Goal: Task Accomplishment & Management: Complete application form

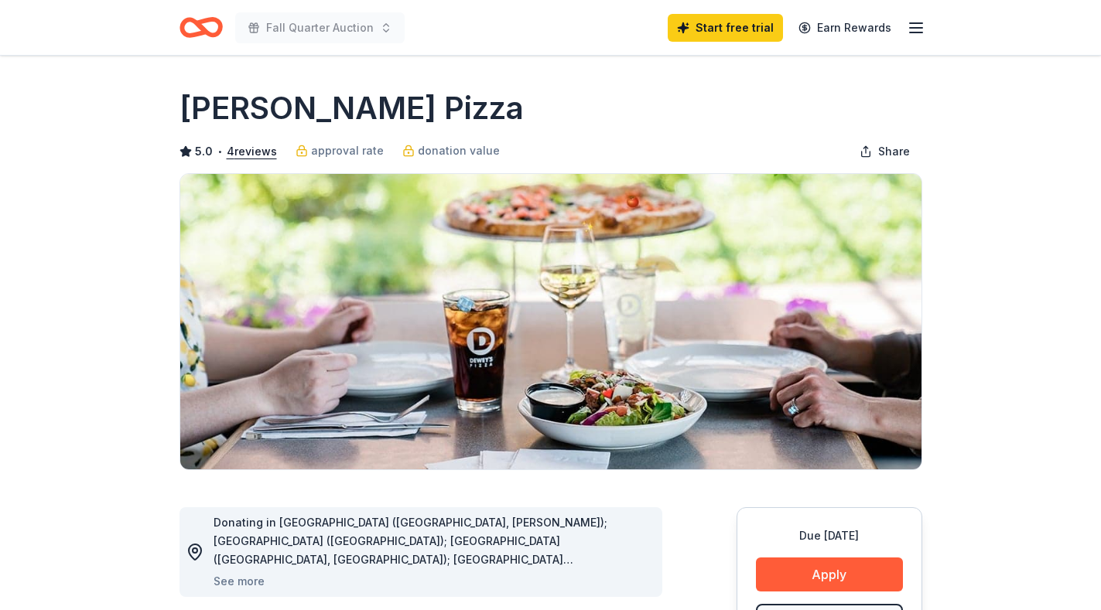
click at [911, 24] on icon "button" at bounding box center [915, 28] width 19 height 19
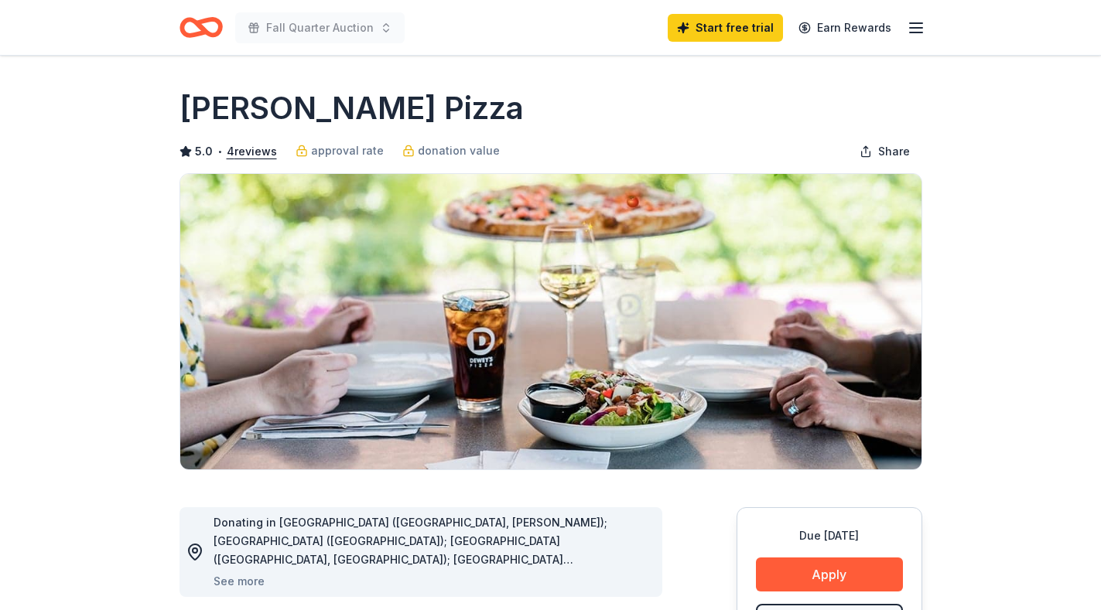
scroll to position [155, 0]
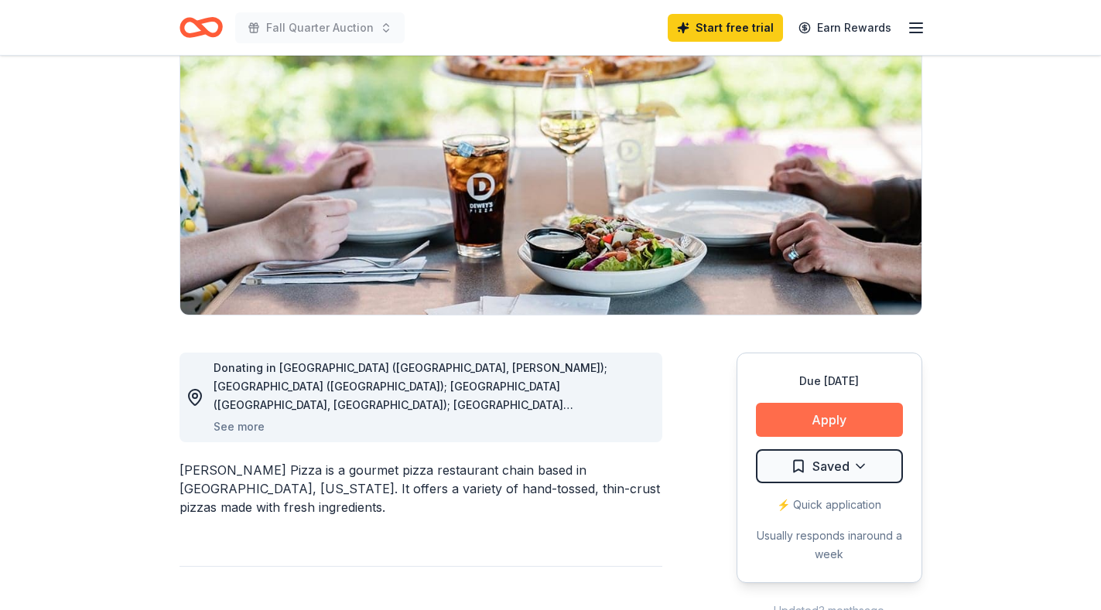
click at [820, 419] on button "Apply" at bounding box center [829, 420] width 147 height 34
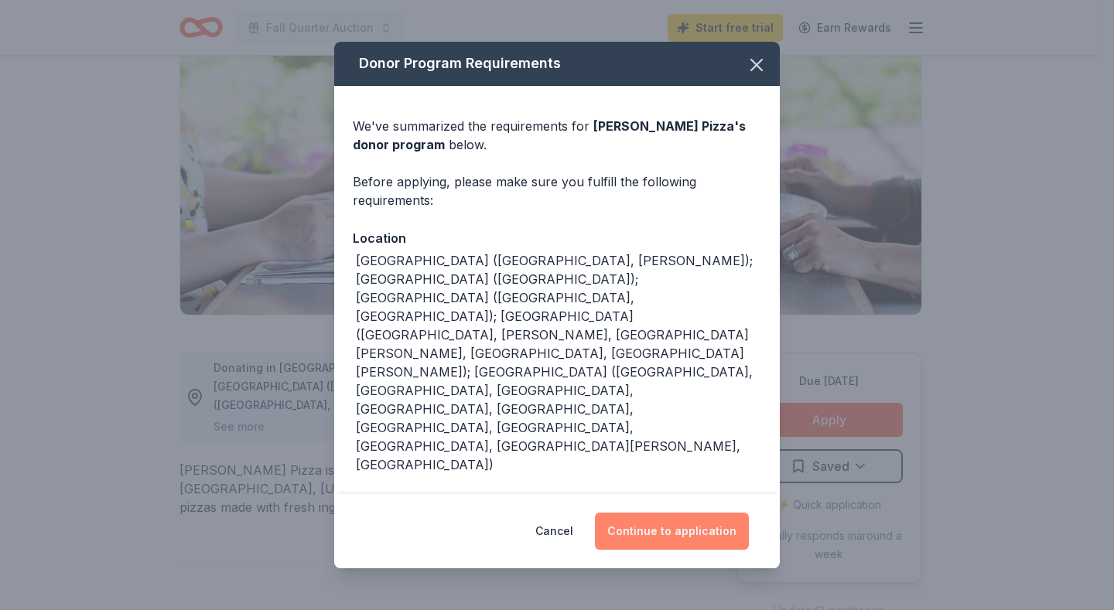
click at [691, 520] on button "Continue to application" at bounding box center [672, 531] width 154 height 37
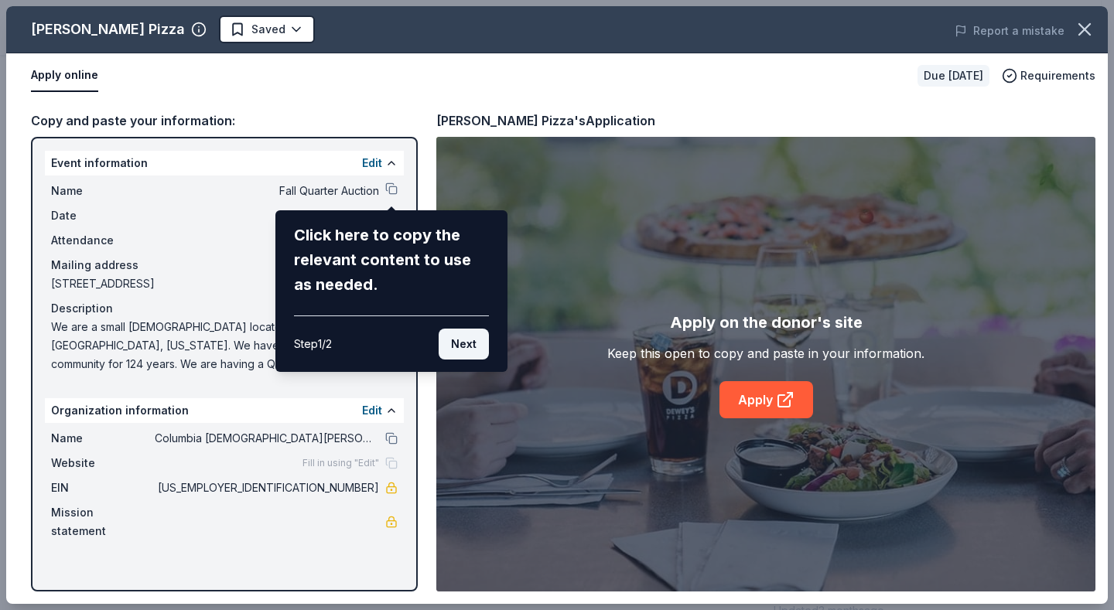
click at [453, 343] on button "Next" at bounding box center [464, 344] width 50 height 31
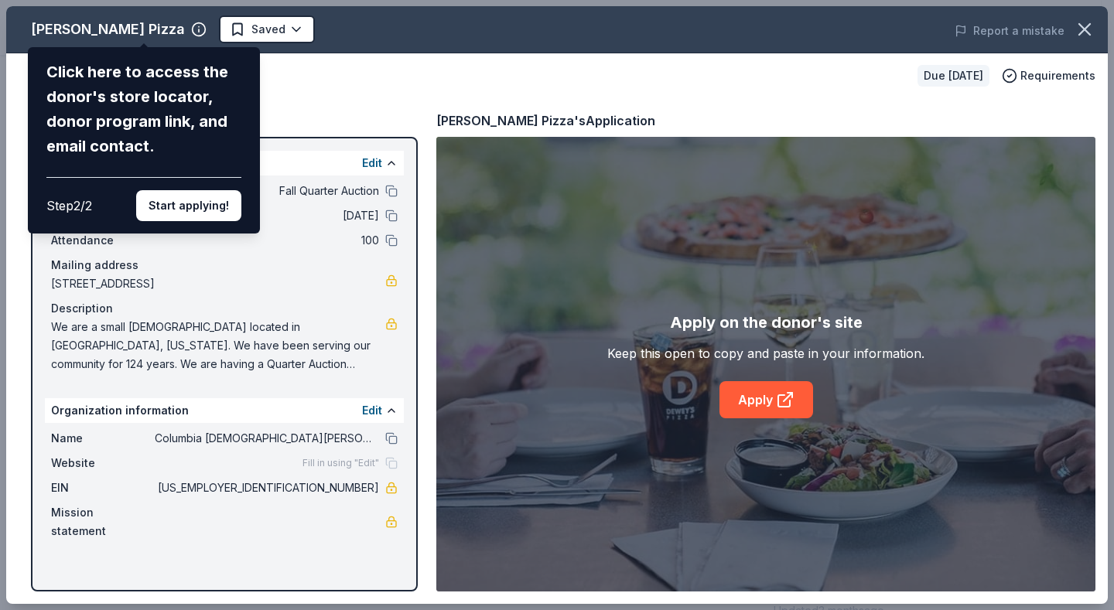
click at [241, 79] on div "Click here to access the donor's store locator, donor program link, and email c…" at bounding box center [143, 109] width 195 height 99
click at [140, 26] on div "Dewey's Pizza Click here to access the donor's store locator, donor program lin…" at bounding box center [556, 305] width 1101 height 598
click at [375, 408] on div "Dewey's Pizza Click here to access the donor's store locator, donor program lin…" at bounding box center [556, 305] width 1101 height 598
click at [248, 22] on div "Dewey's Pizza Click here to access the donor's store locator, donor program lin…" at bounding box center [556, 305] width 1101 height 598
click at [206, 190] on button "Start applying!" at bounding box center [188, 205] width 105 height 31
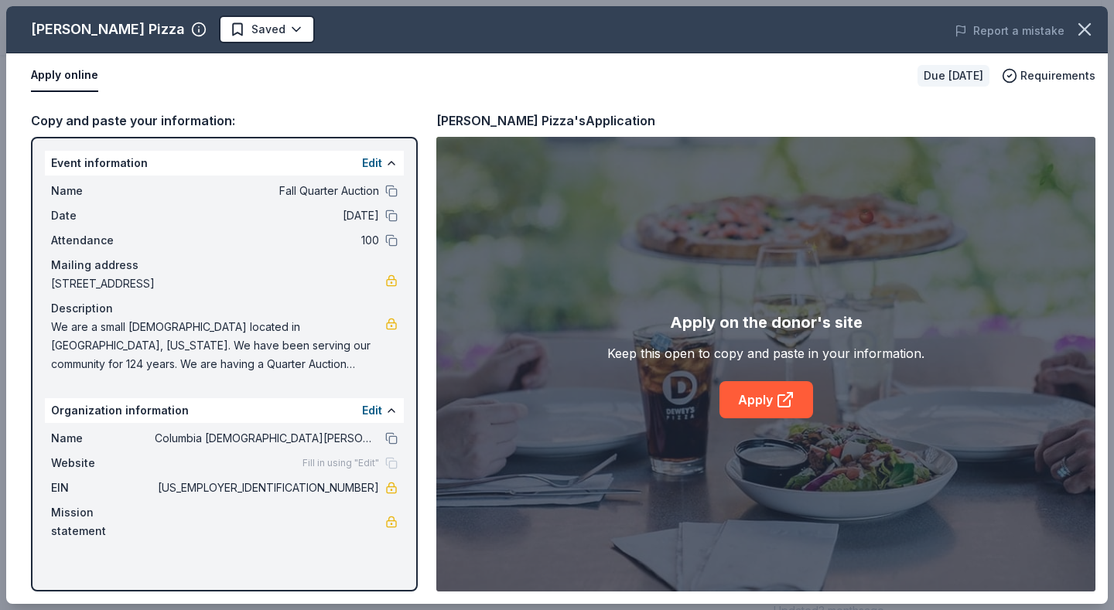
click at [372, 412] on div "Dewey's Pizza Saved Report a mistake Apply online Due in 16 days Requirements C…" at bounding box center [556, 305] width 1101 height 598
click at [385, 405] on div "Dewey's Pizza Saved Report a mistake Apply online Due in 16 days Requirements C…" at bounding box center [556, 305] width 1101 height 598
click at [131, 414] on div "Dewey's Pizza Saved Report a mistake Apply online Due in 16 days Requirements C…" at bounding box center [556, 305] width 1101 height 598
click at [363, 411] on div "Dewey's Pizza Saved Report a mistake Apply online Due in 16 days Requirements C…" at bounding box center [556, 305] width 1101 height 598
click at [336, 411] on div "Dewey's Pizza Saved Report a mistake Apply online Due in 16 days Requirements C…" at bounding box center [556, 305] width 1101 height 598
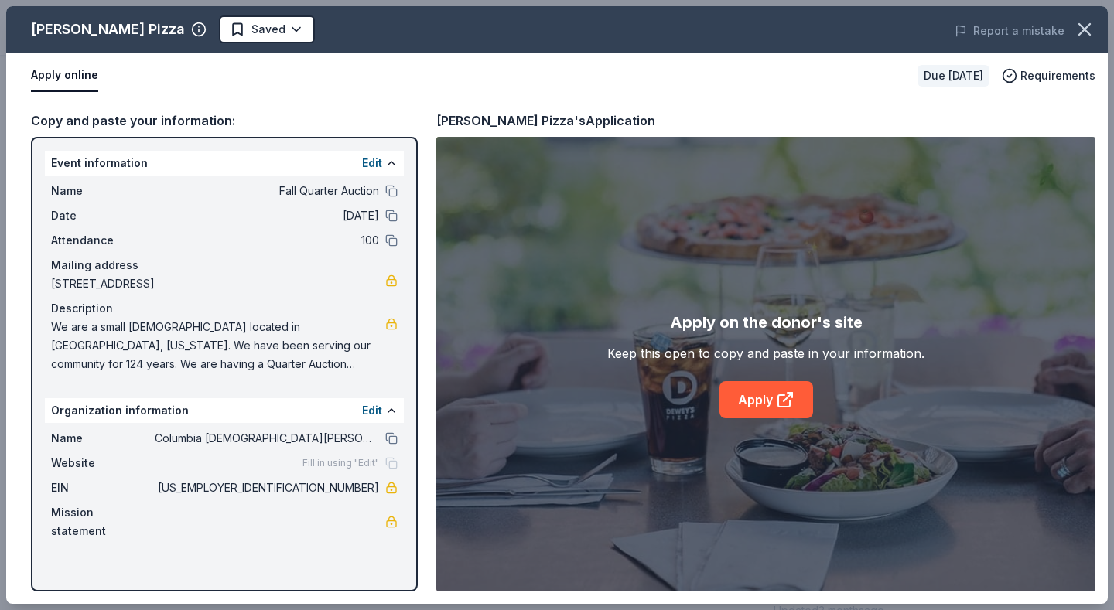
click at [387, 409] on div "Dewey's Pizza Saved Report a mistake Apply online Due in 16 days Requirements C…" at bounding box center [556, 305] width 1101 height 598
click at [387, 408] on button at bounding box center [391, 410] width 12 height 12
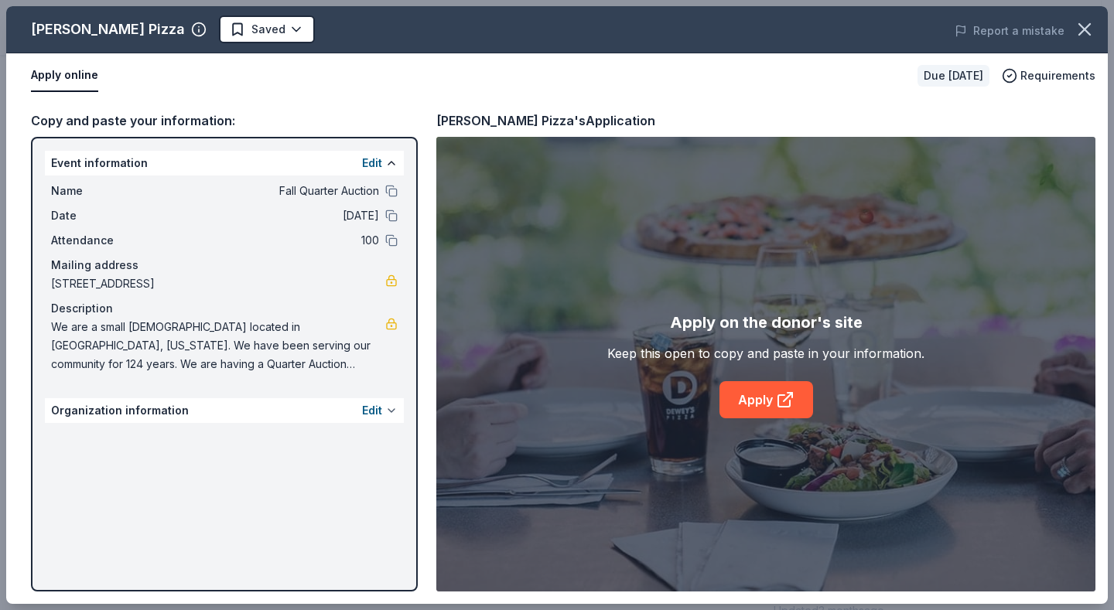
click at [387, 408] on button at bounding box center [391, 410] width 12 height 12
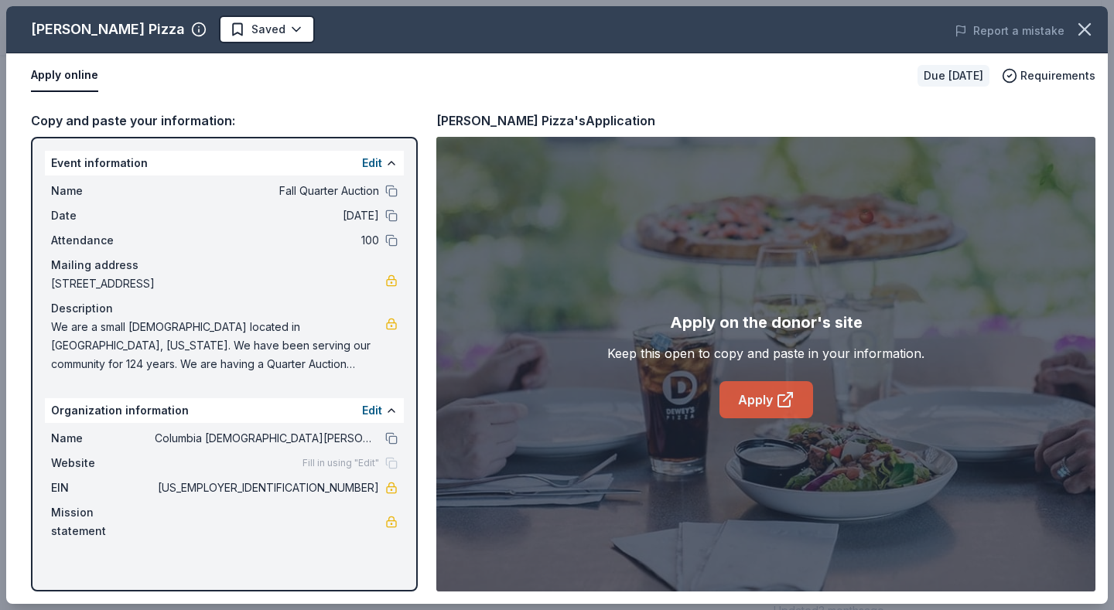
click at [753, 401] on link "Apply" at bounding box center [766, 399] width 94 height 37
click at [1079, 29] on icon "button" at bounding box center [1084, 30] width 22 height 22
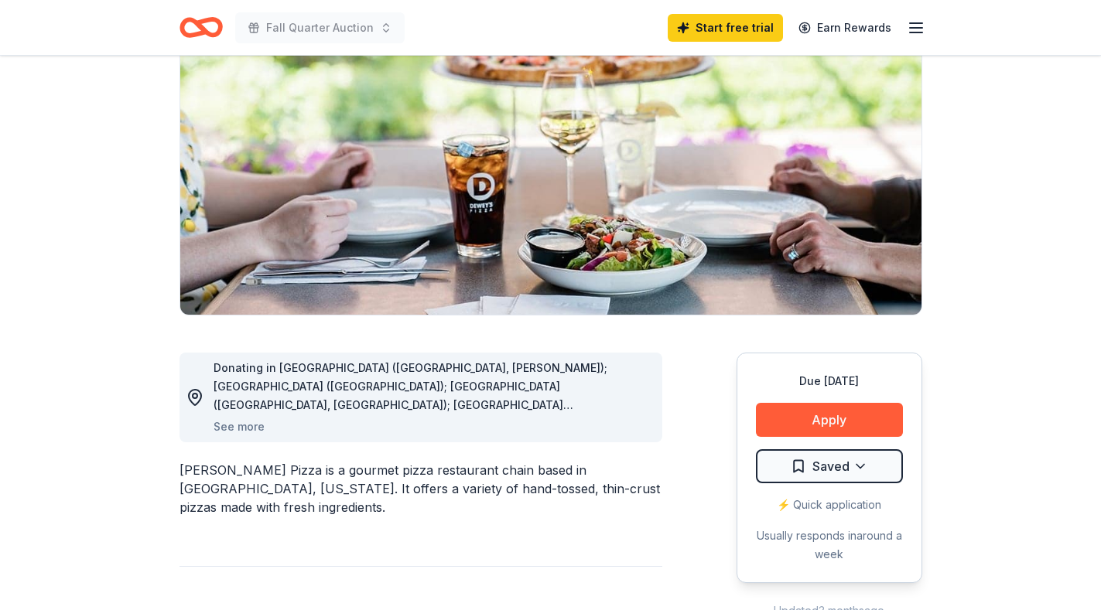
click at [910, 24] on icon "button" at bounding box center [915, 28] width 19 height 19
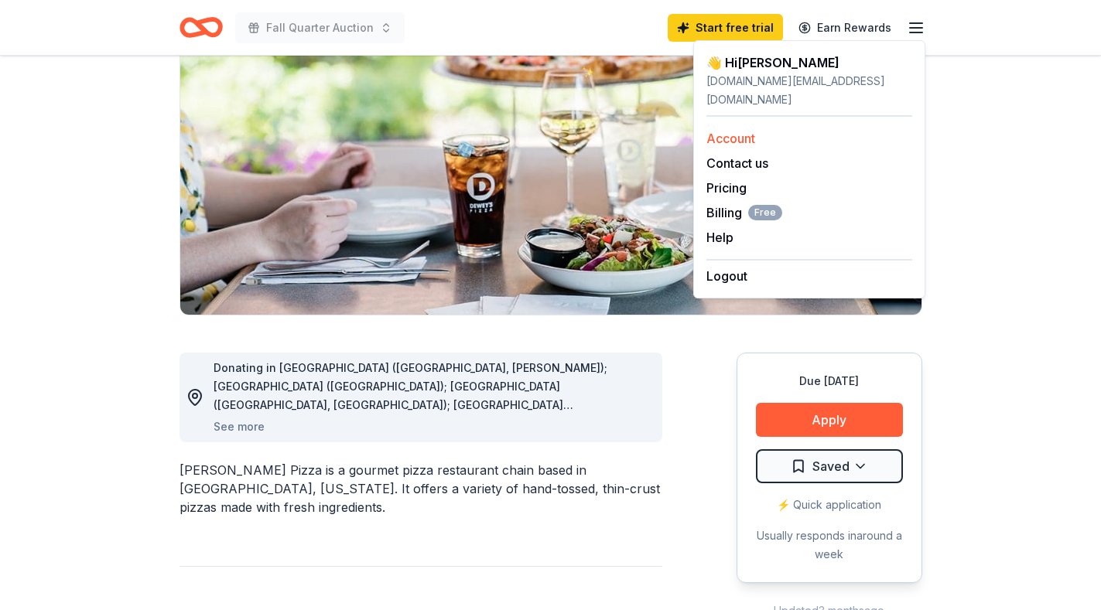
click at [729, 131] on link "Account" at bounding box center [730, 138] width 49 height 15
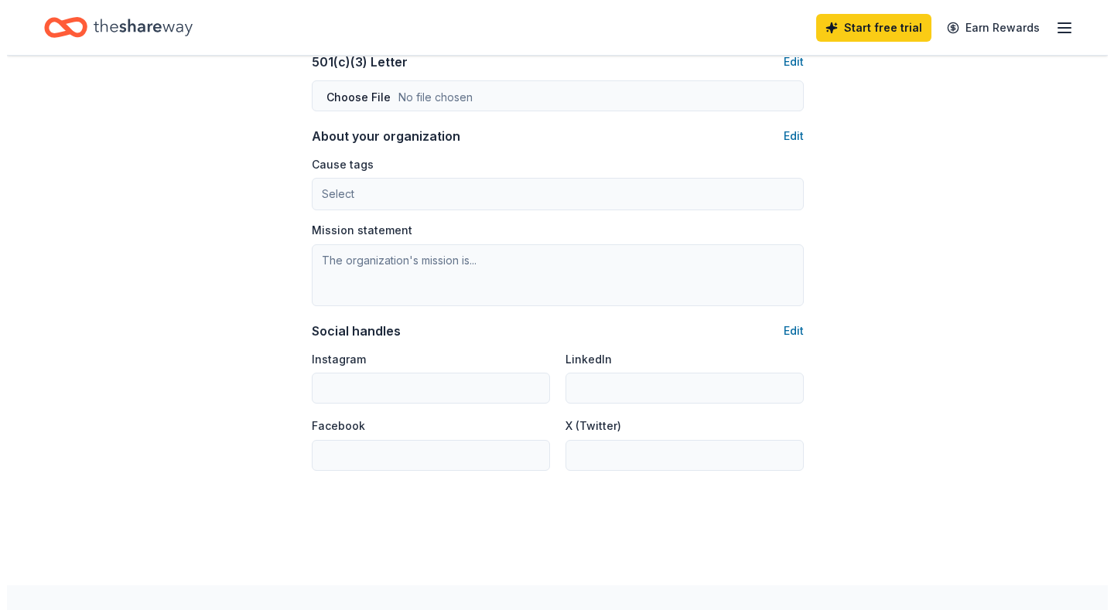
scroll to position [696, 0]
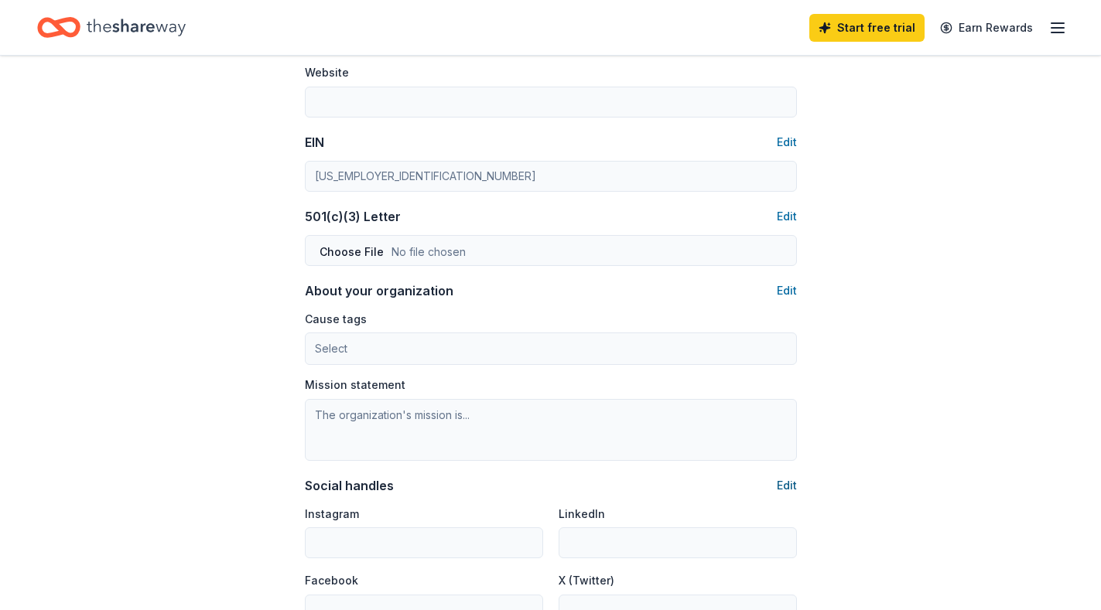
click at [779, 483] on button "Edit" at bounding box center [786, 485] width 20 height 19
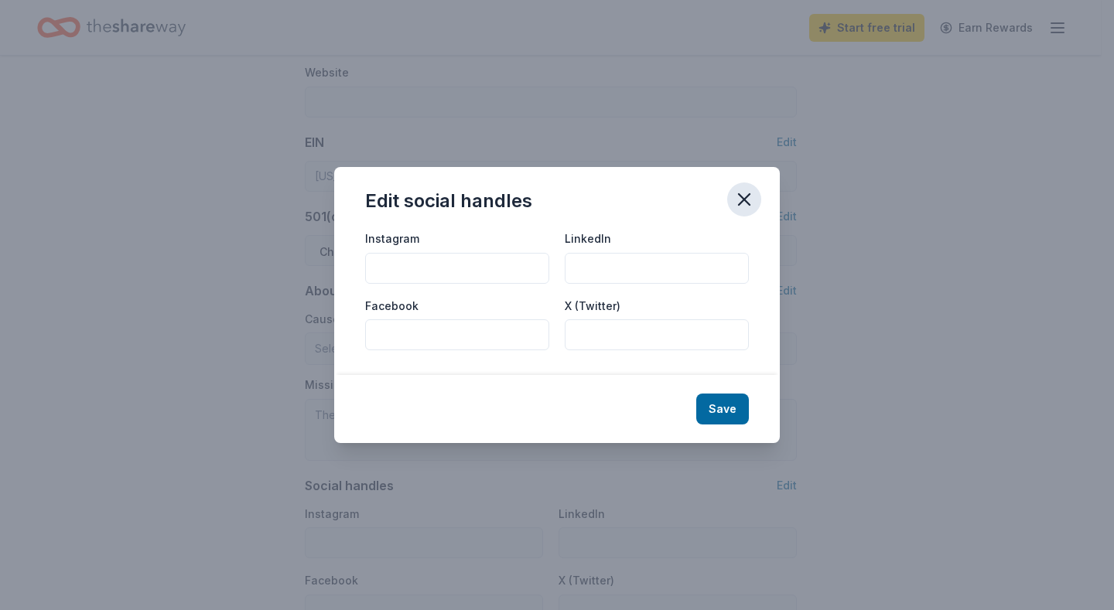
click at [743, 192] on icon "button" at bounding box center [744, 200] width 22 height 22
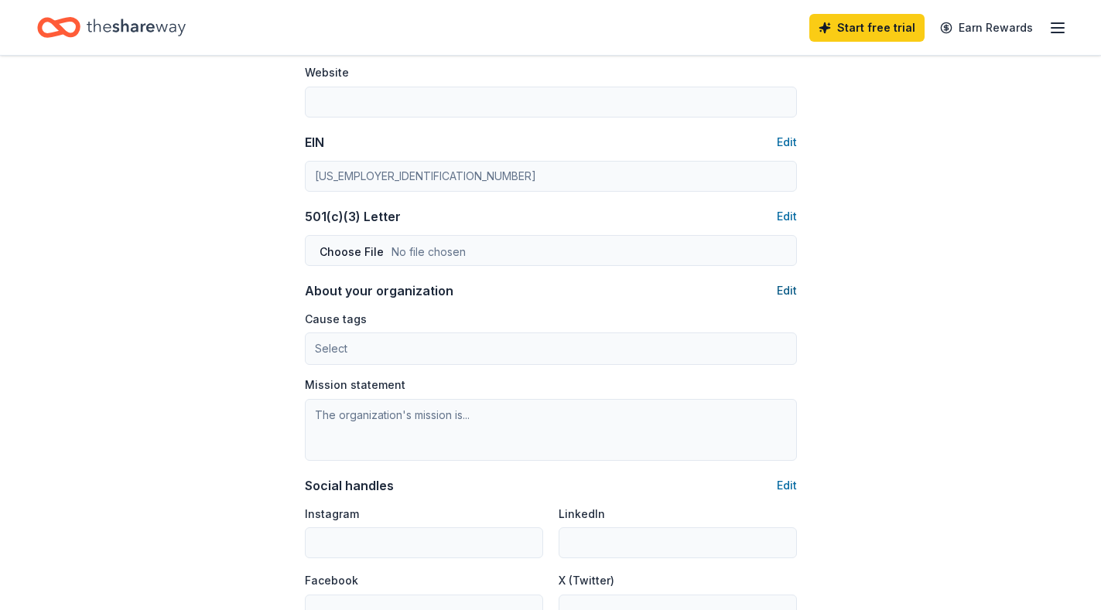
click at [779, 288] on button "Edit" at bounding box center [786, 291] width 20 height 19
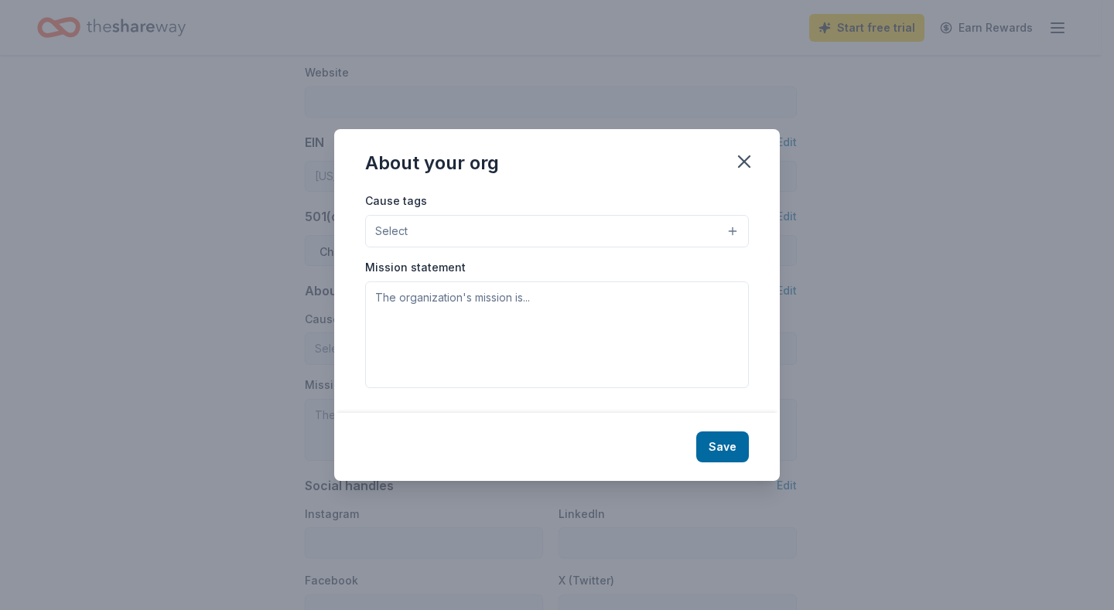
click at [730, 230] on button "Select" at bounding box center [557, 231] width 384 height 32
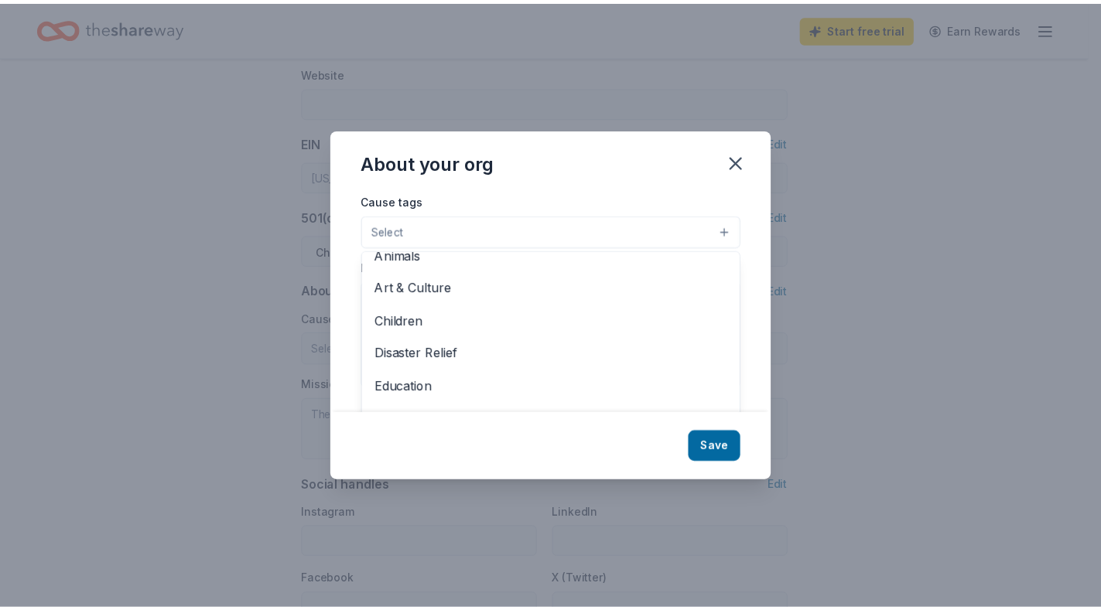
scroll to position [0, 0]
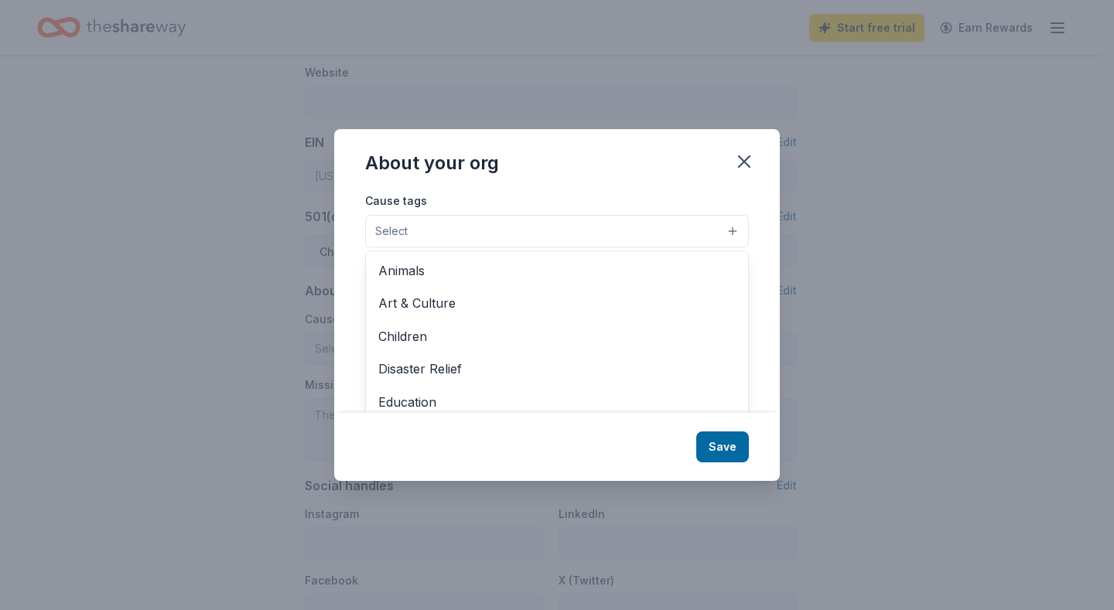
click at [743, 164] on div "About your org Cause tags Select Animals Art & Culture Children Disaster Relief…" at bounding box center [556, 304] width 445 height 351
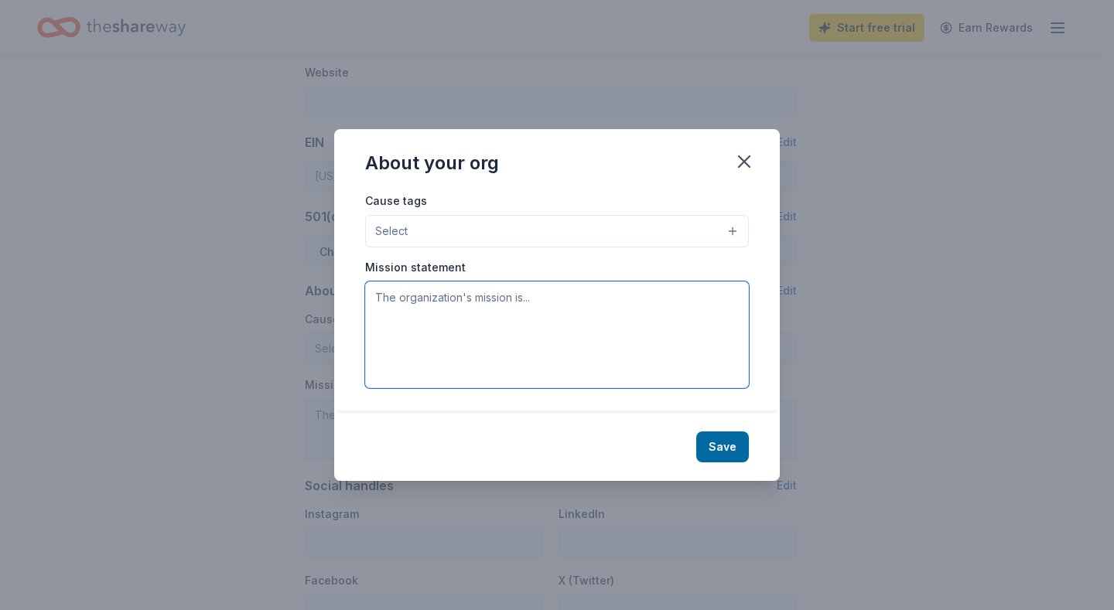
click at [589, 295] on textarea at bounding box center [557, 335] width 384 height 107
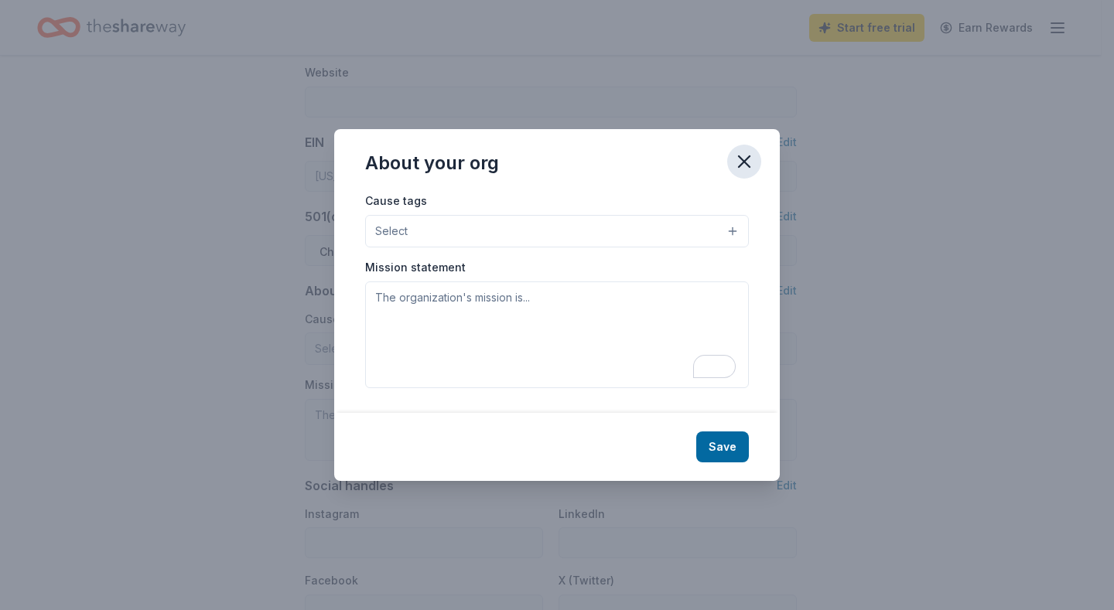
click at [744, 163] on icon "button" at bounding box center [744, 161] width 11 height 11
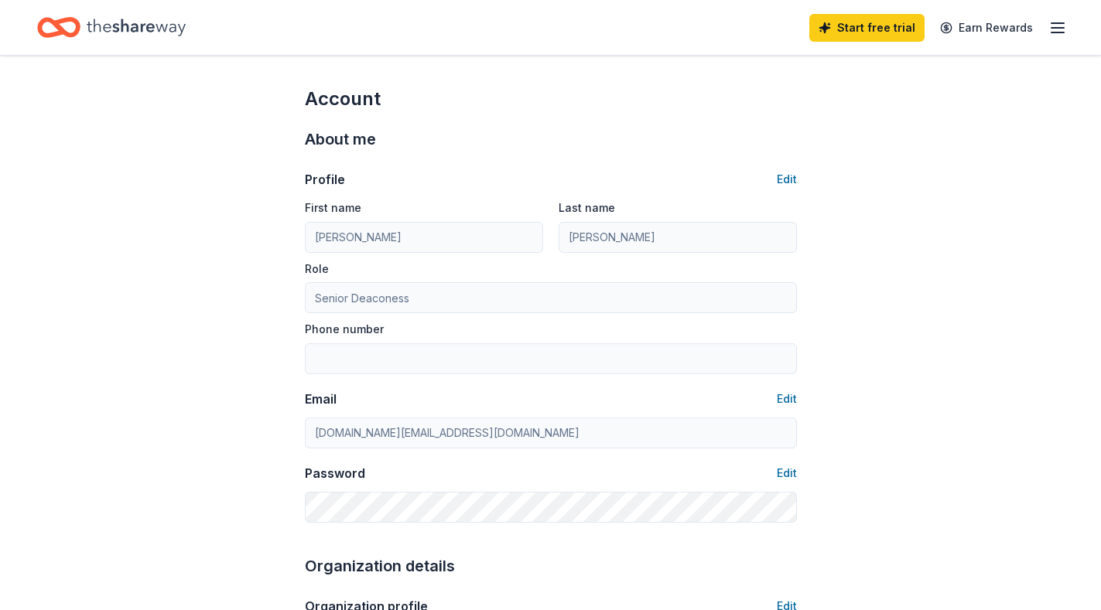
click at [117, 30] on icon "Home" at bounding box center [136, 28] width 99 height 32
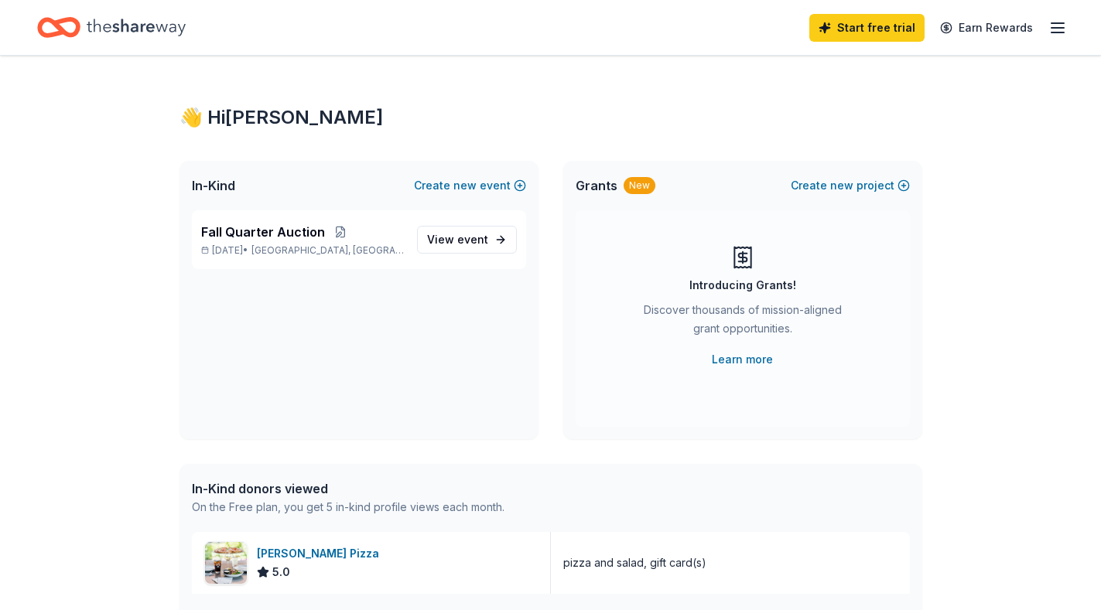
click at [1060, 22] on icon "button" at bounding box center [1057, 28] width 19 height 19
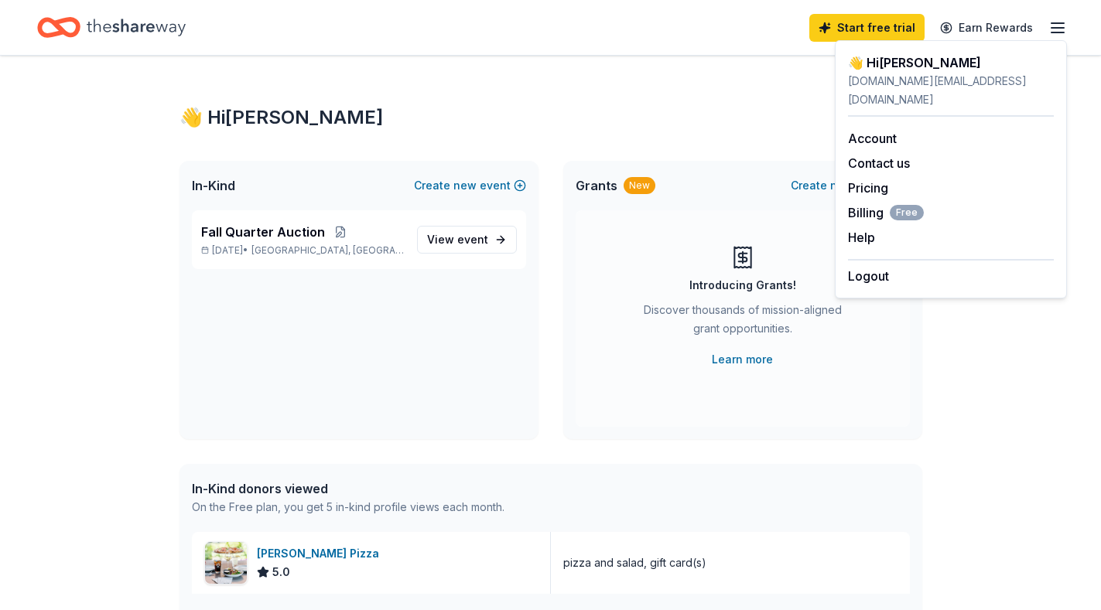
click at [974, 345] on div "👋 Hi Lynn In-Kind Create new event Fall Quarter Auction Nov 08, 2025 • New Fran…" at bounding box center [550, 596] width 1101 height 1080
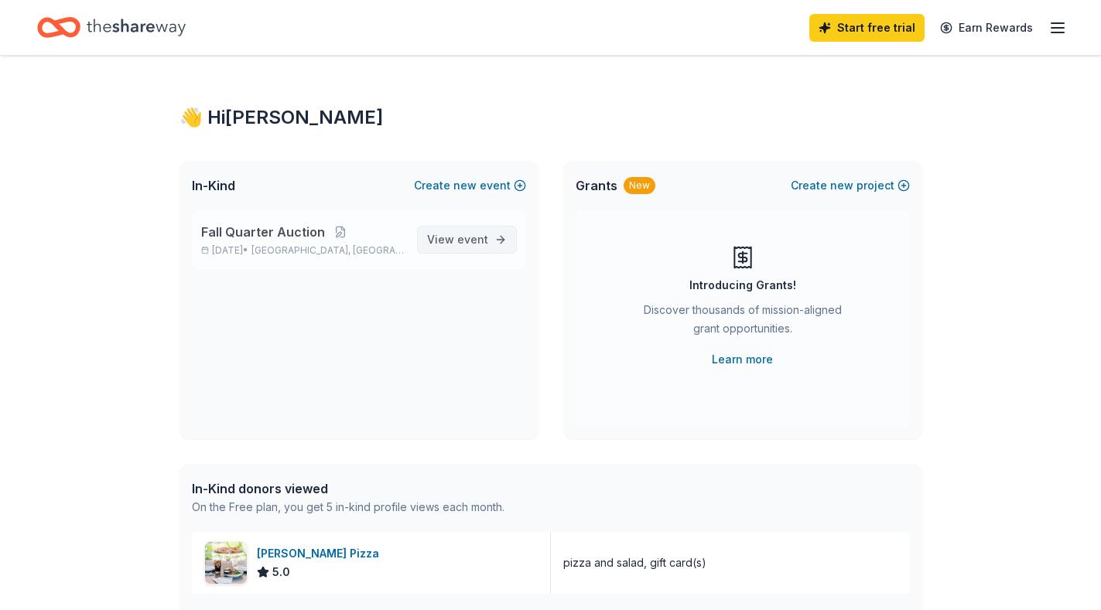
click at [491, 239] on link "View event" at bounding box center [467, 240] width 100 height 28
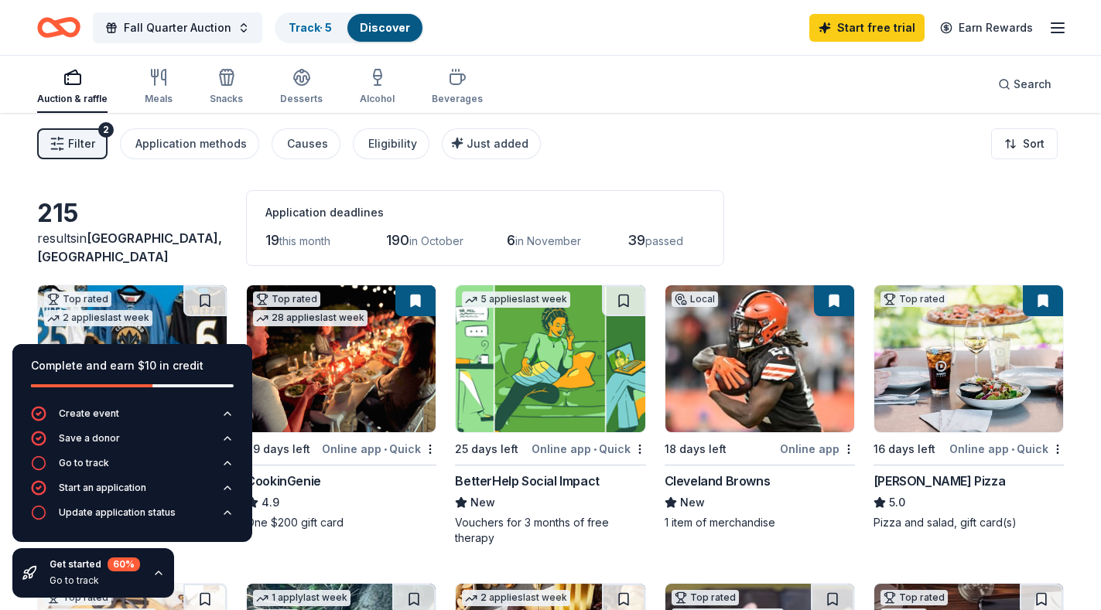
click at [705, 152] on div "Filter 2 Application methods Causes Eligibility Just added Sort" at bounding box center [550, 144] width 1101 height 62
click at [249, 557] on div "Complete and earn $10 in credit Create event Save a donor Go to track Start an …" at bounding box center [132, 471] width 265 height 278
click at [381, 28] on link "Discover" at bounding box center [385, 27] width 50 height 13
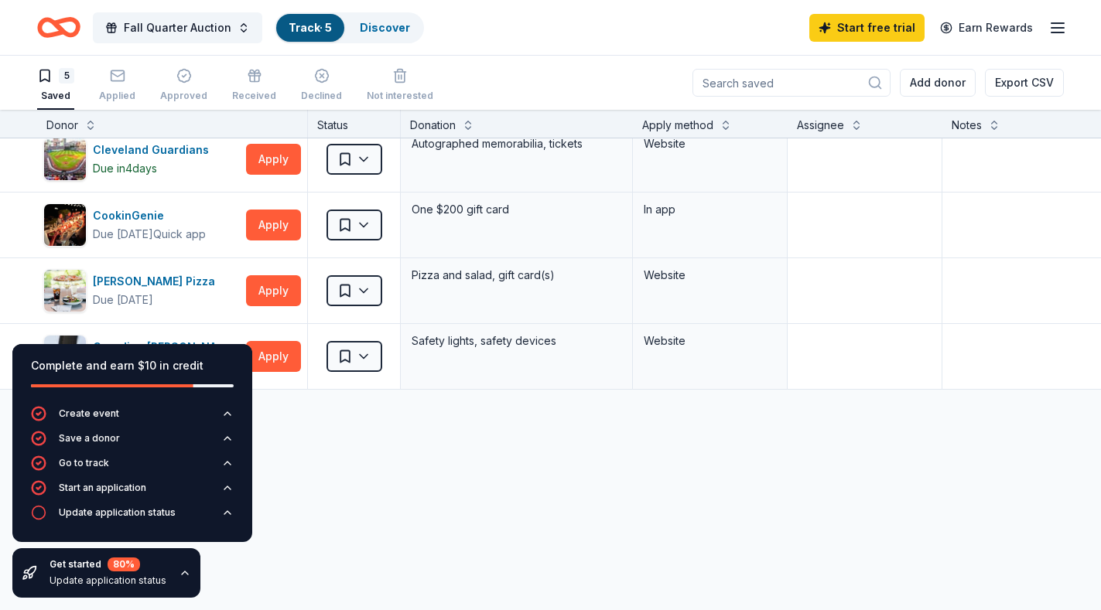
scroll to position [155, 0]
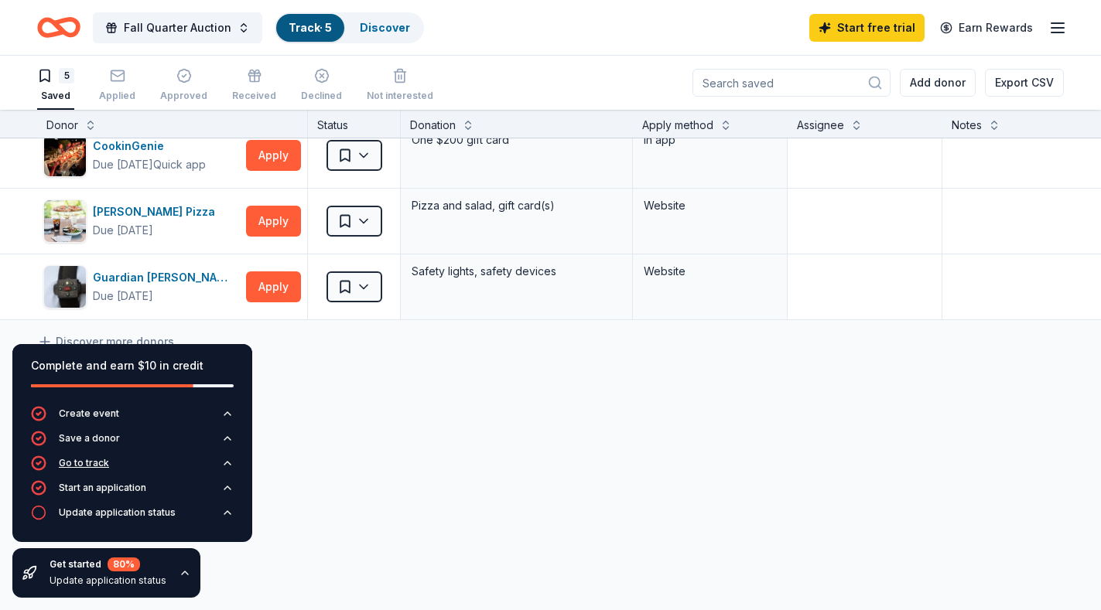
click at [33, 462] on circle "button" at bounding box center [38, 463] width 13 height 13
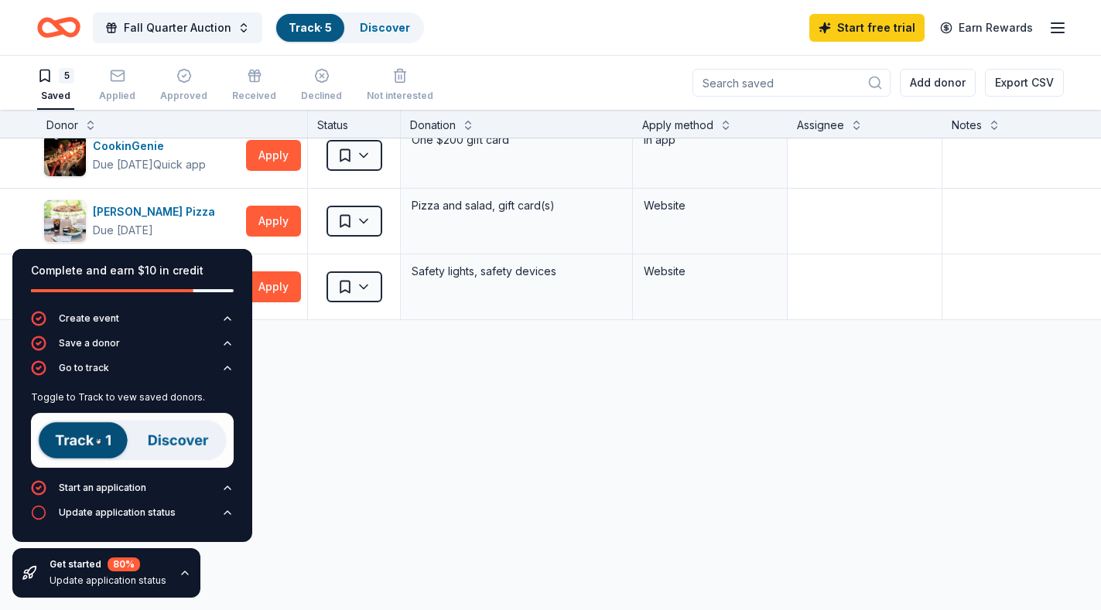
click at [180, 442] on img at bounding box center [132, 440] width 203 height 55
click at [95, 440] on img at bounding box center [132, 440] width 203 height 55
click at [336, 457] on div "Cleveland Browns Due in 18 days Apply Saved 1 item of merchandise Website Cleve…" at bounding box center [605, 300] width 1211 height 619
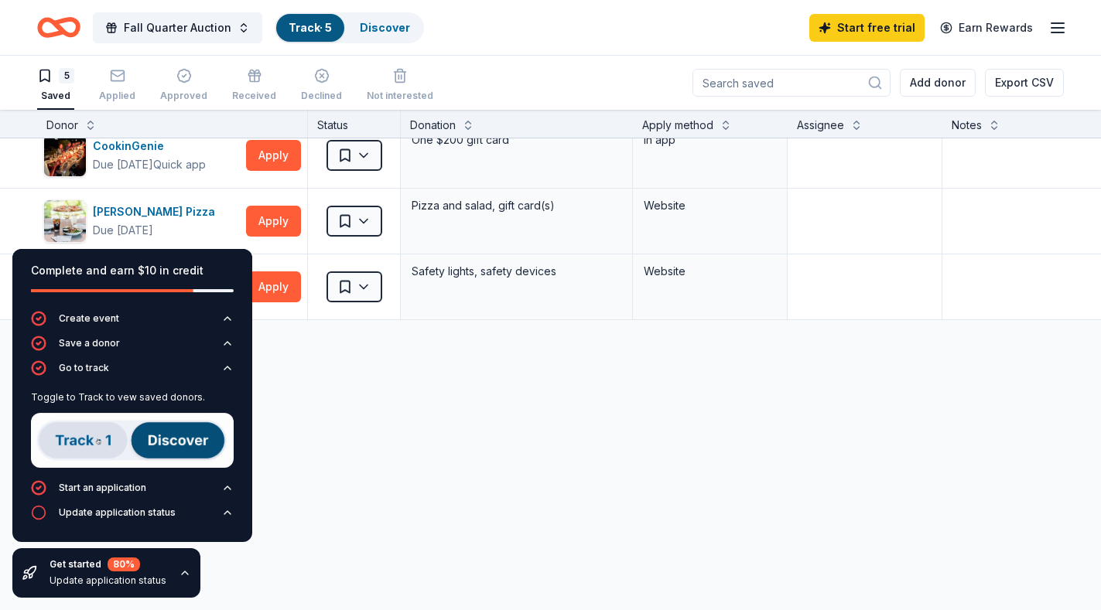
drag, startPoint x: 27, startPoint y: 255, endPoint x: 97, endPoint y: 269, distance: 71.0
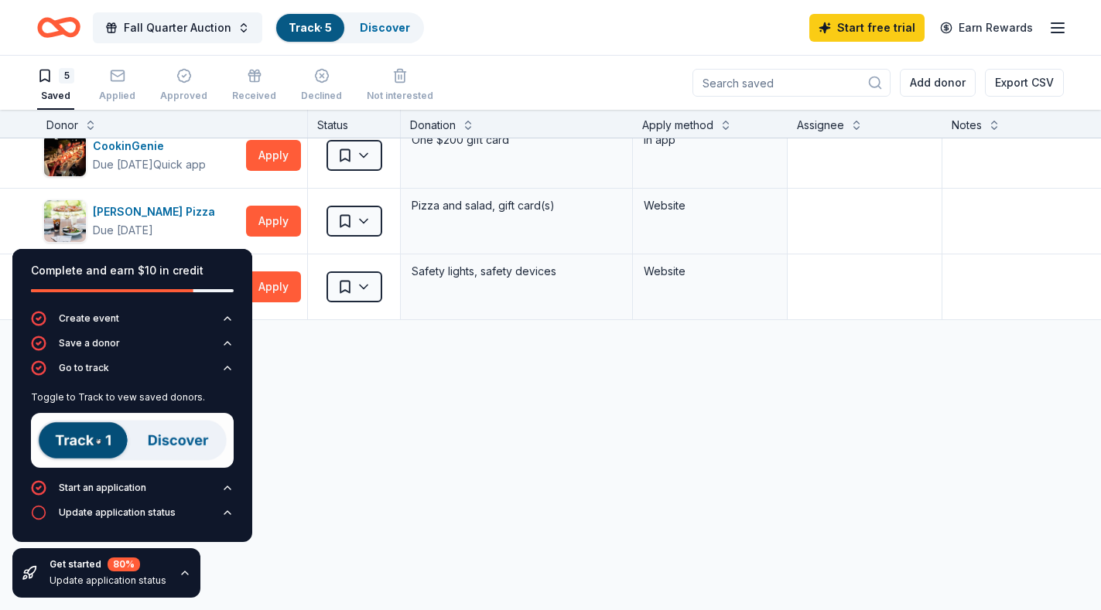
click at [26, 255] on div "Complete and earn $10 in credit" at bounding box center [132, 280] width 240 height 62
click at [233, 251] on div "Complete and earn $10 in credit" at bounding box center [132, 280] width 240 height 62
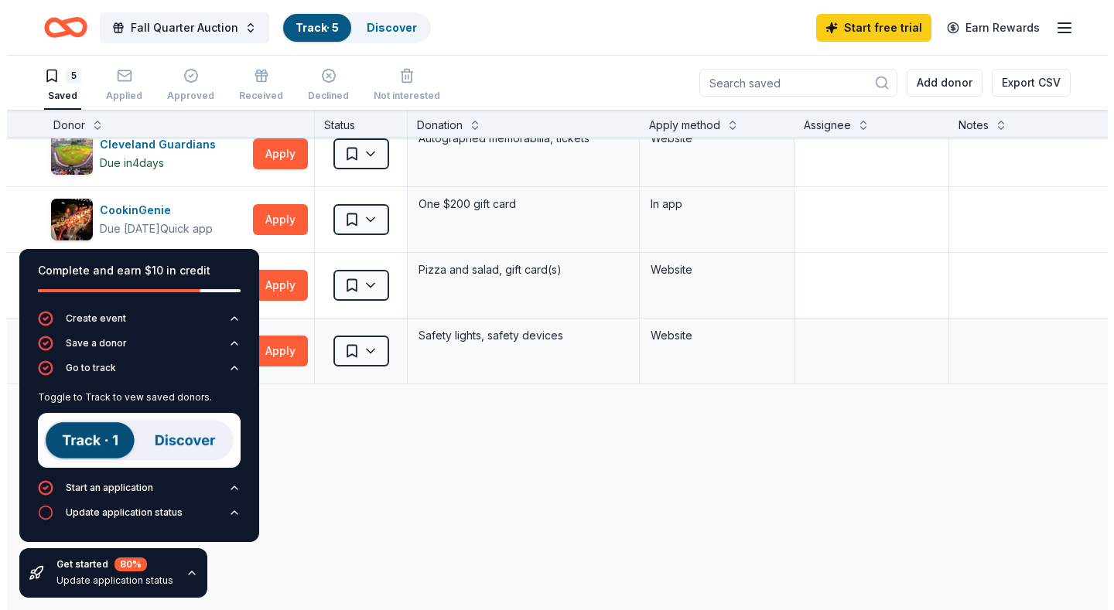
scroll to position [0, 0]
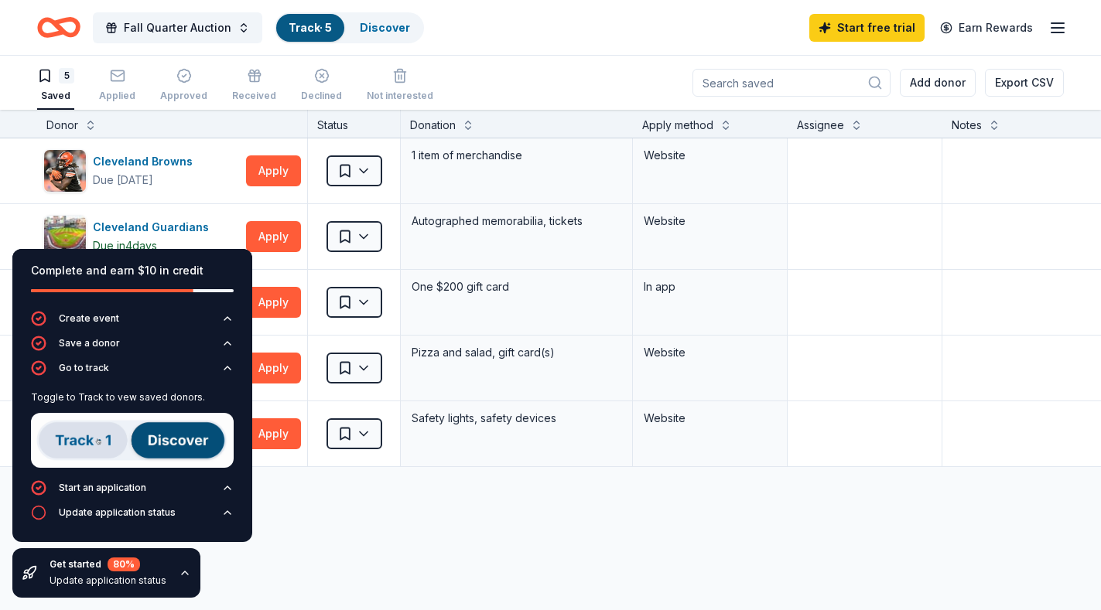
click at [183, 568] on icon "button" at bounding box center [185, 573] width 12 height 12
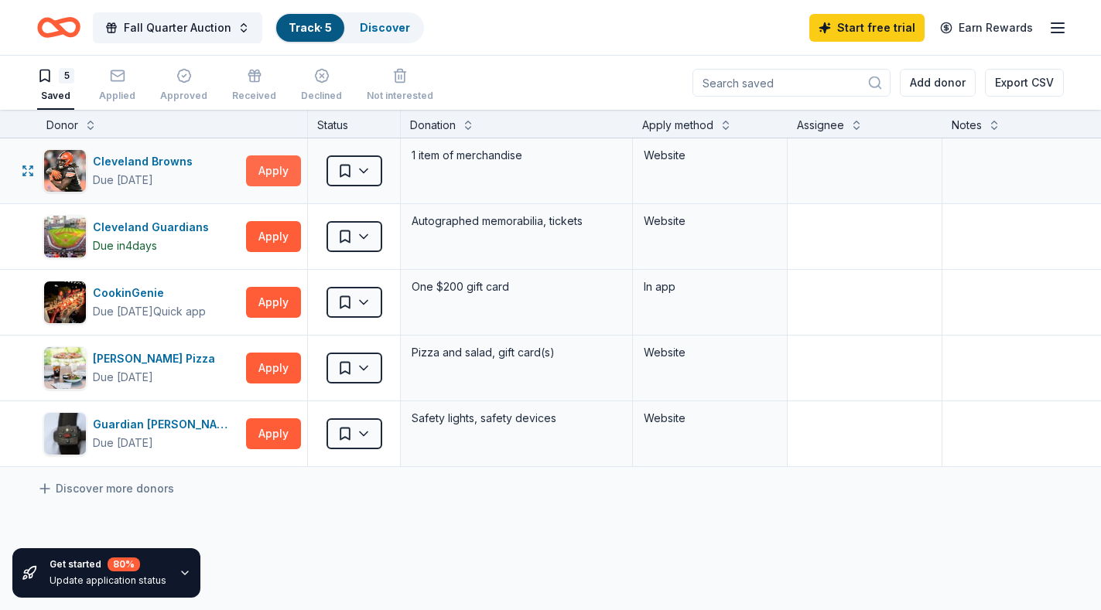
click at [279, 173] on button "Apply" at bounding box center [273, 170] width 55 height 31
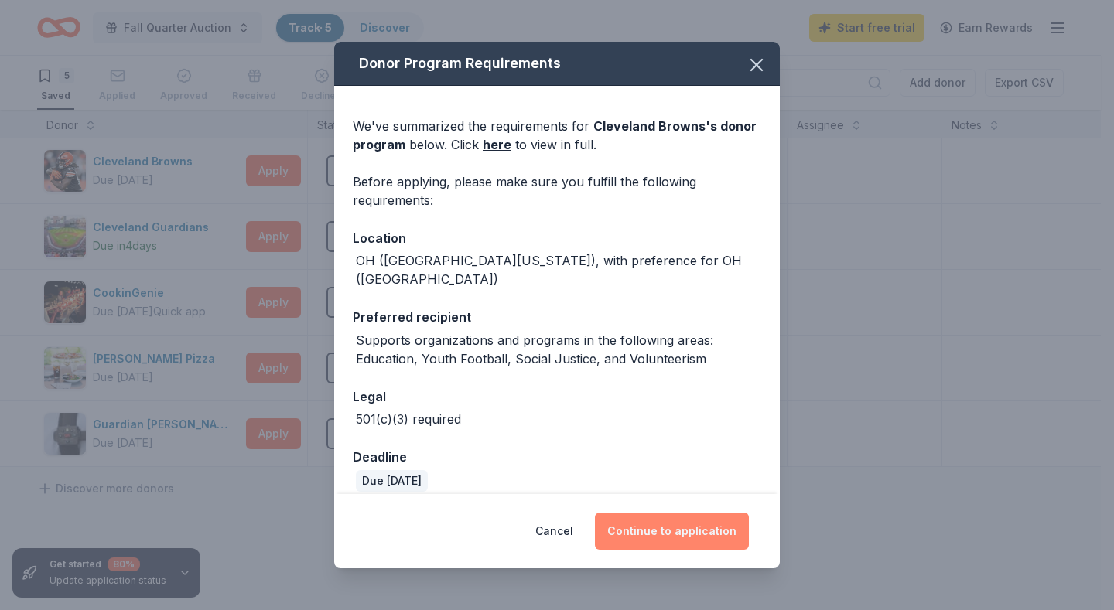
click at [677, 534] on button "Continue to application" at bounding box center [672, 531] width 154 height 37
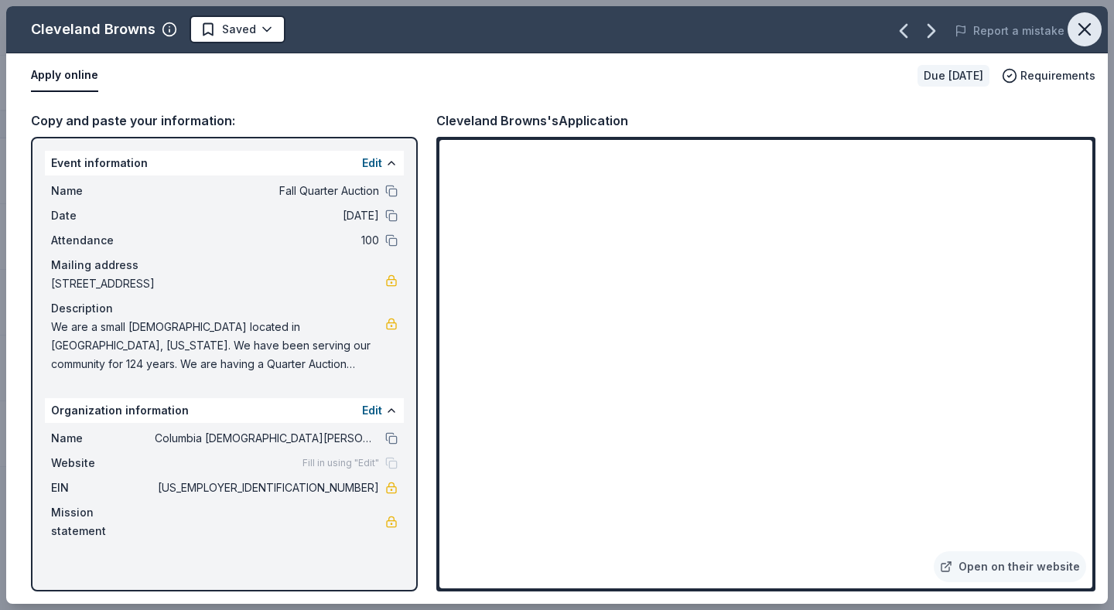
click at [1082, 30] on icon "button" at bounding box center [1084, 30] width 22 height 22
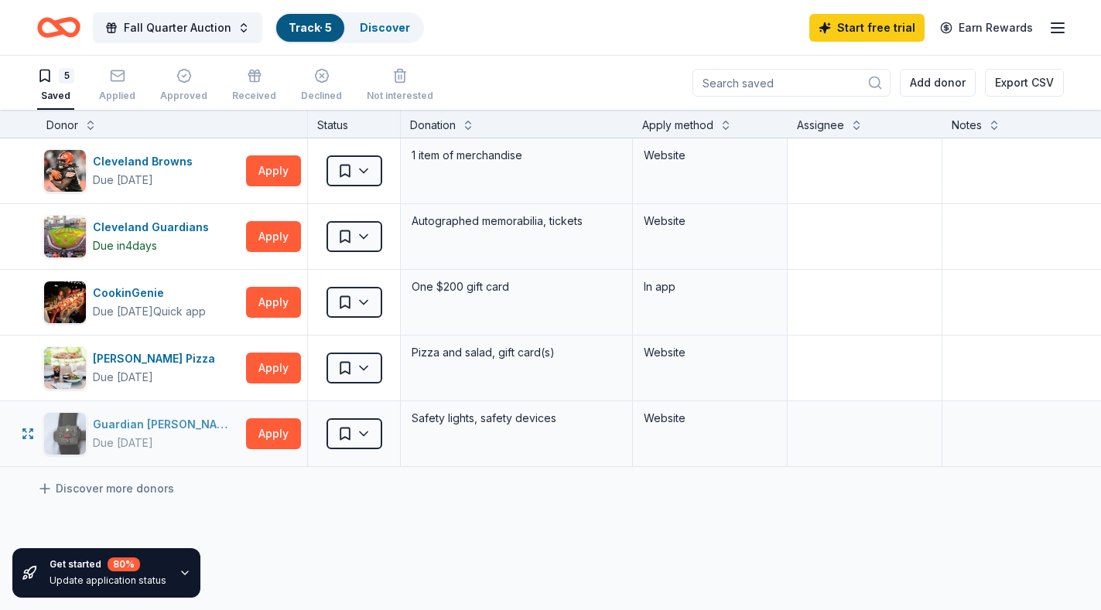
click at [176, 422] on div "Guardian Angel Device" at bounding box center [166, 424] width 147 height 19
click at [49, 487] on icon at bounding box center [44, 488] width 15 height 15
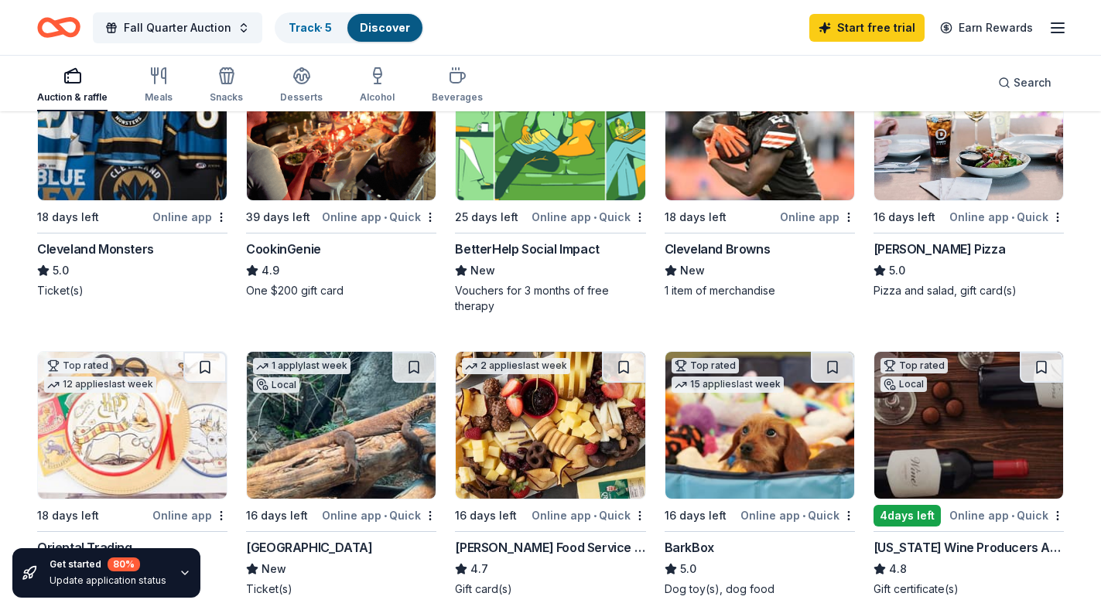
scroll to position [309, 0]
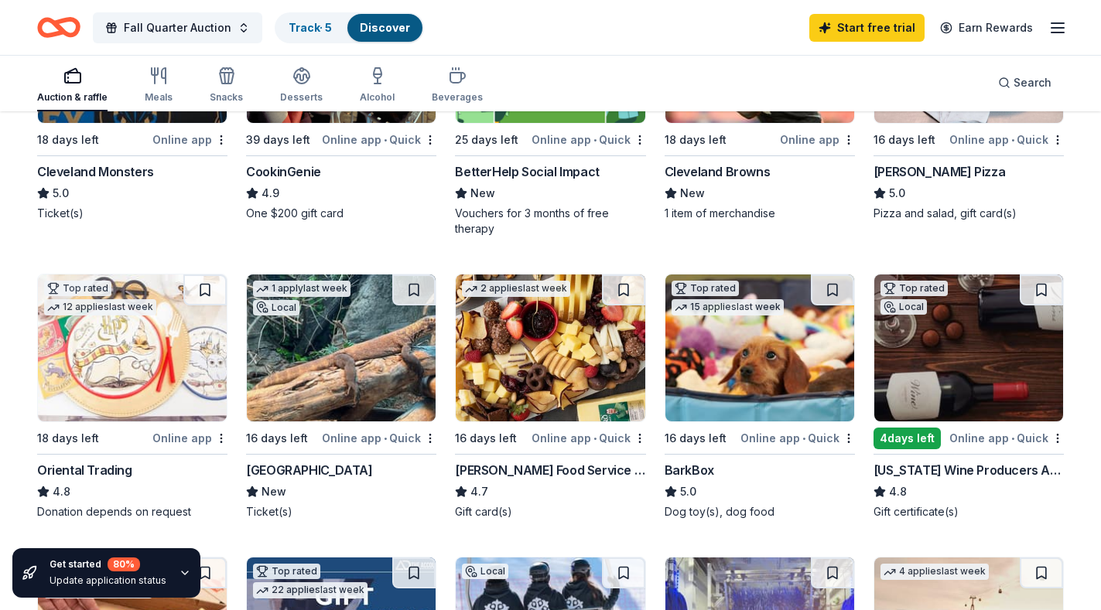
click at [573, 469] on div "Gordon Food Service Store" at bounding box center [550, 470] width 190 height 19
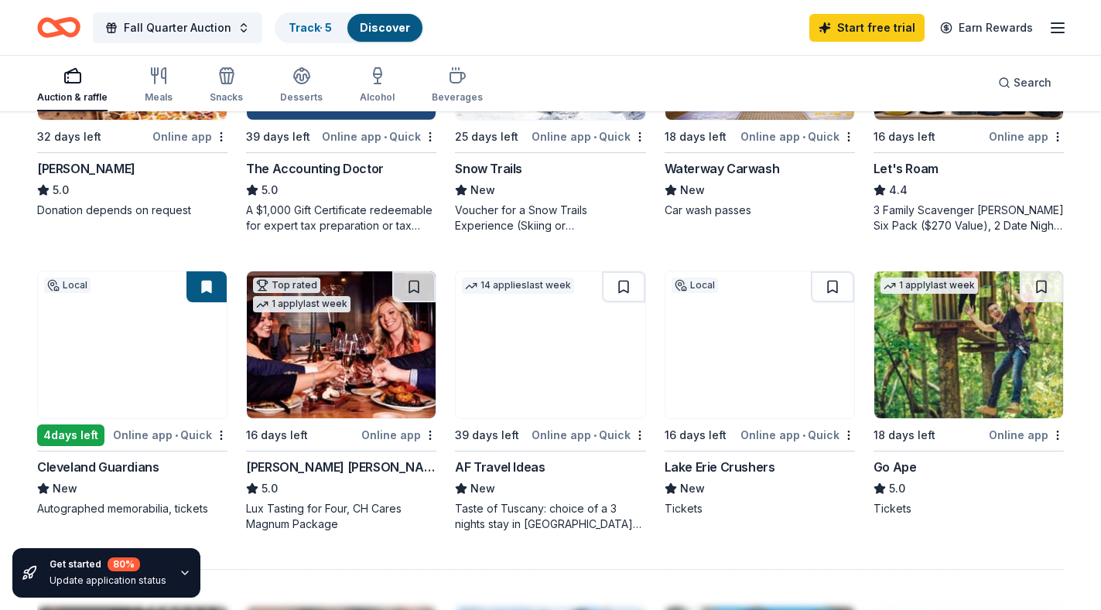
scroll to position [933, 0]
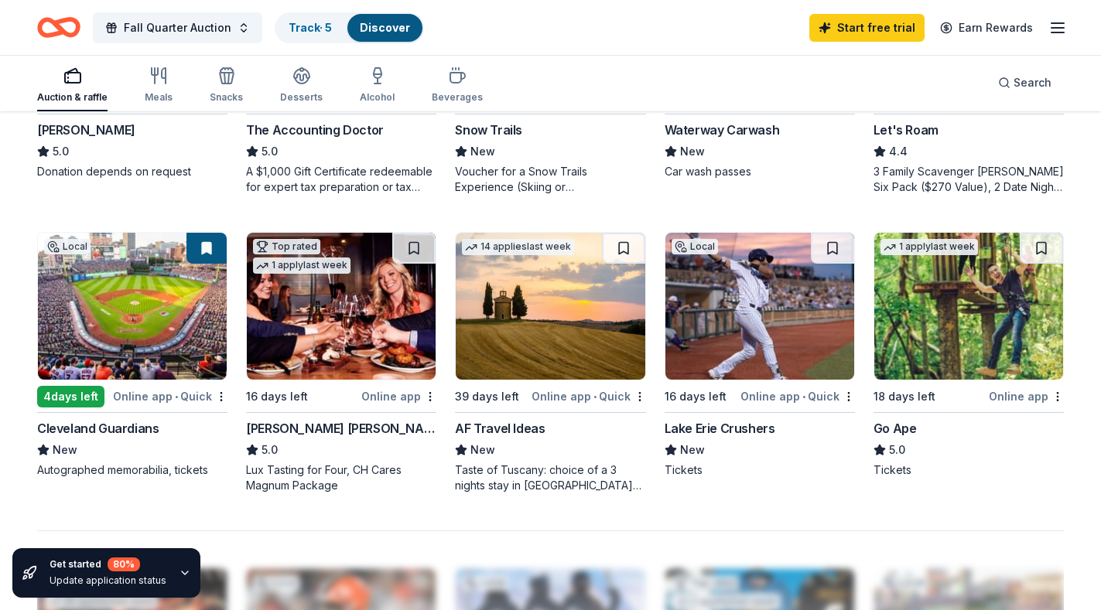
click at [110, 424] on div "Cleveland Guardians" at bounding box center [97, 428] width 121 height 19
click at [737, 428] on div "Lake Erie Crushers" at bounding box center [719, 428] width 111 height 19
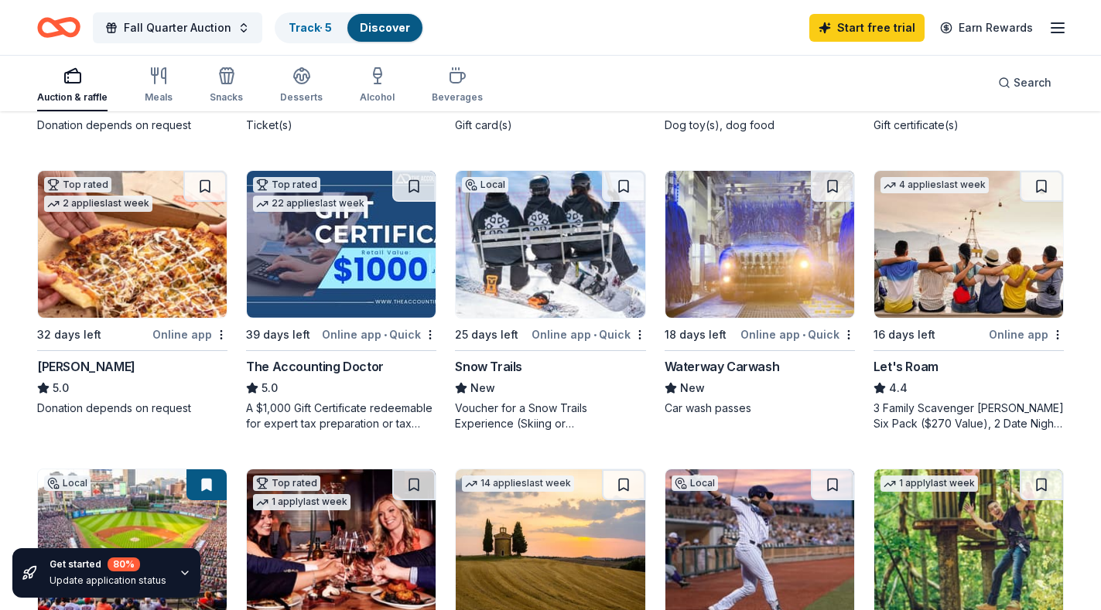
scroll to position [928, 0]
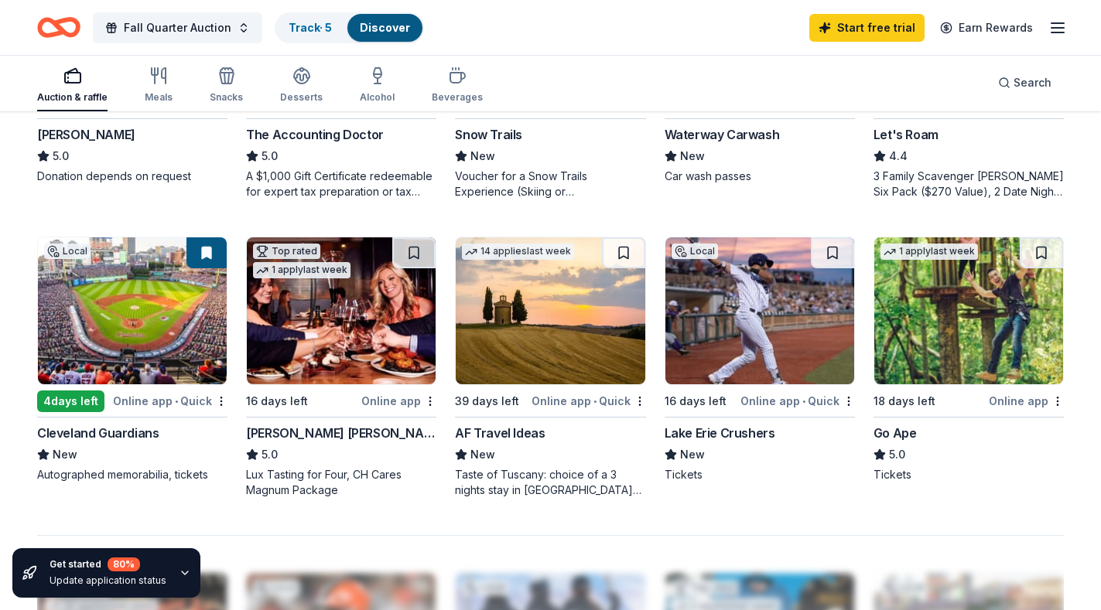
click at [718, 429] on div "Lake Erie Crushers" at bounding box center [719, 433] width 111 height 19
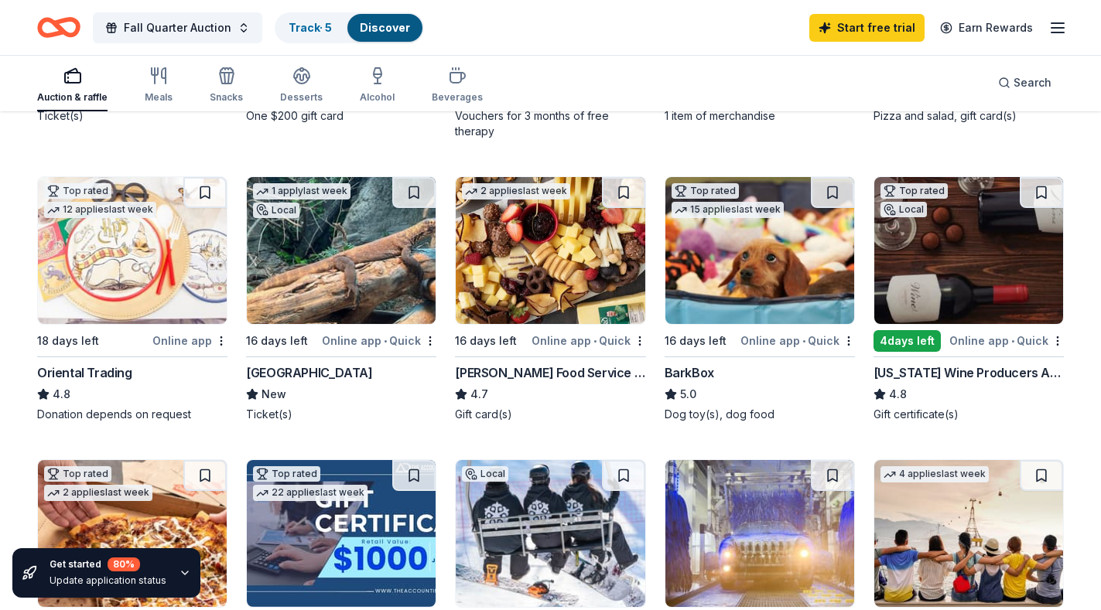
scroll to position [261, 0]
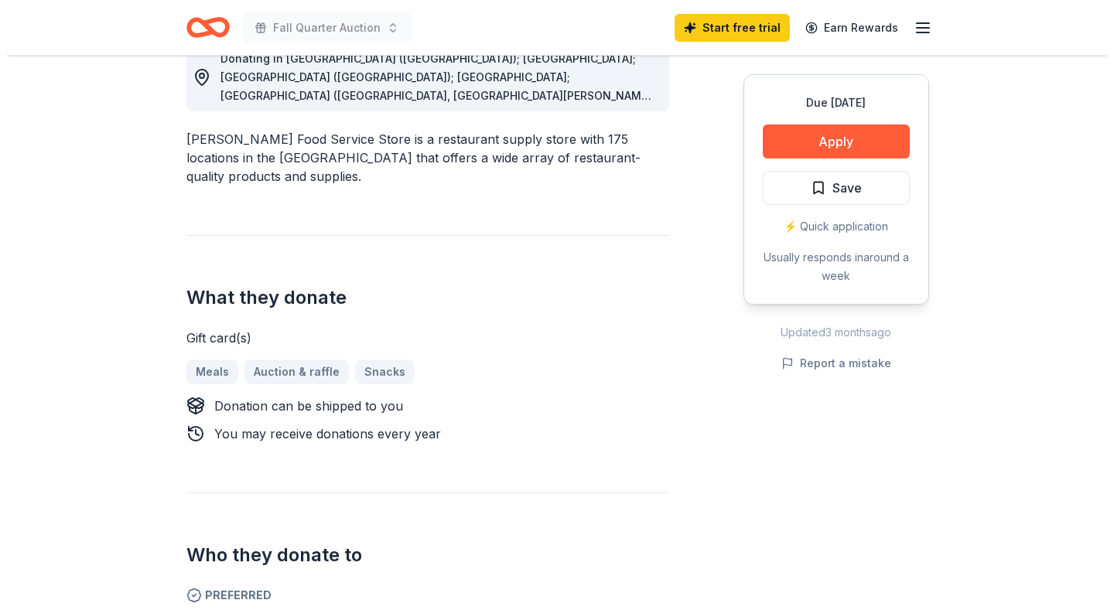
scroll to position [387, 0]
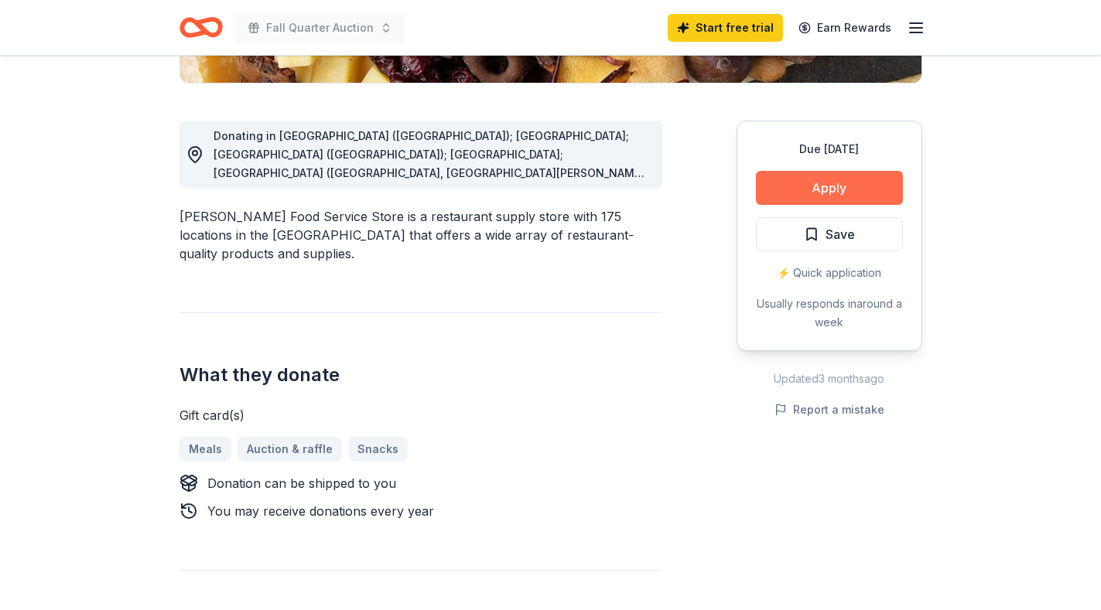
click at [837, 186] on button "Apply" at bounding box center [829, 188] width 147 height 34
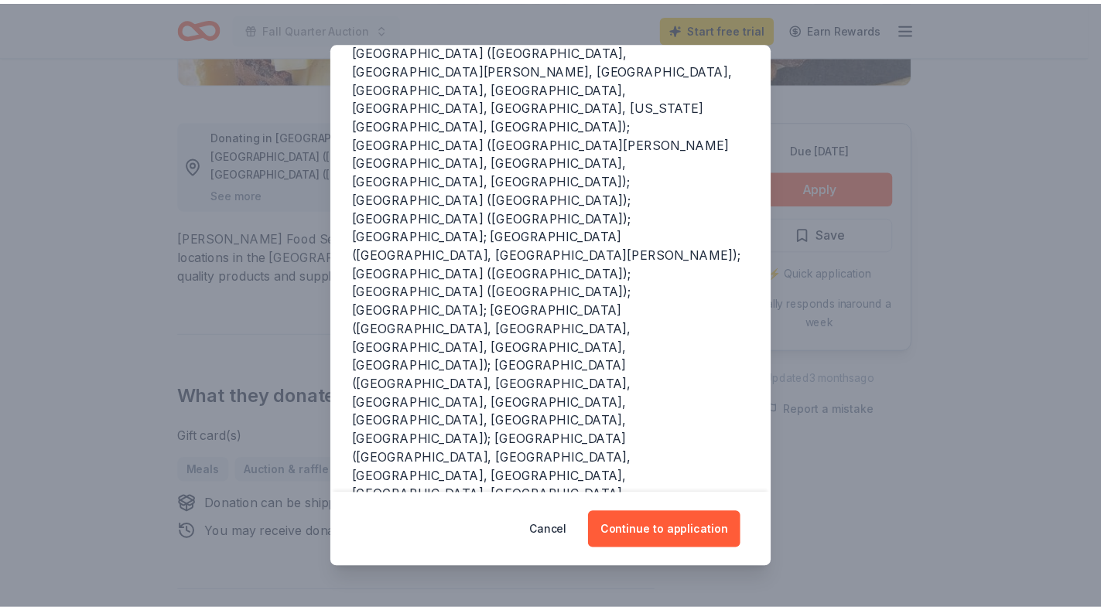
scroll to position [0, 0]
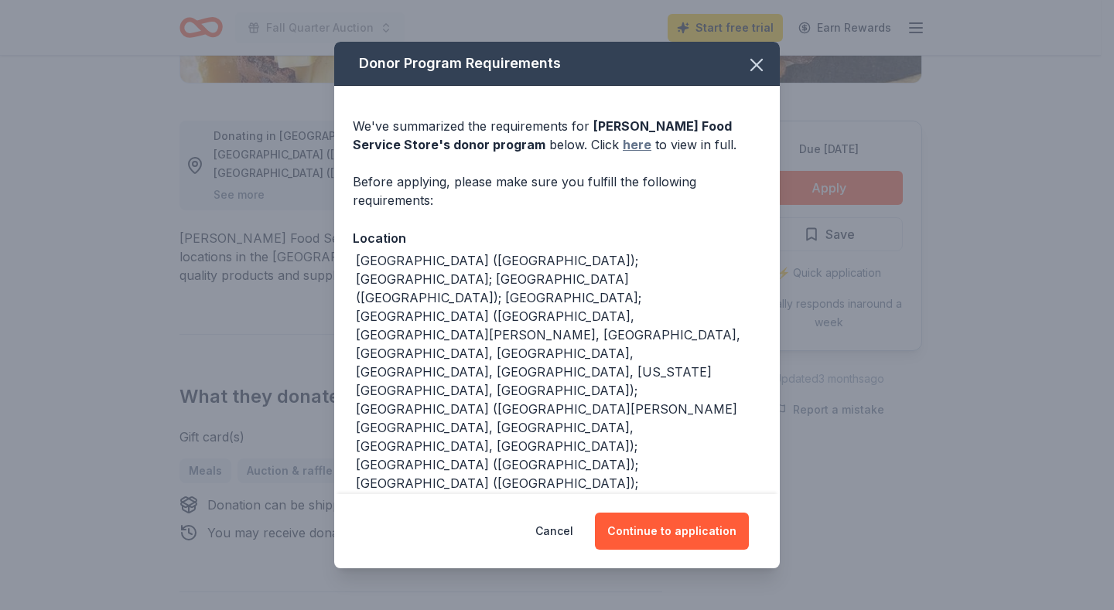
click at [623, 143] on link "here" at bounding box center [637, 144] width 29 height 19
click at [673, 533] on button "Continue to application" at bounding box center [672, 531] width 154 height 37
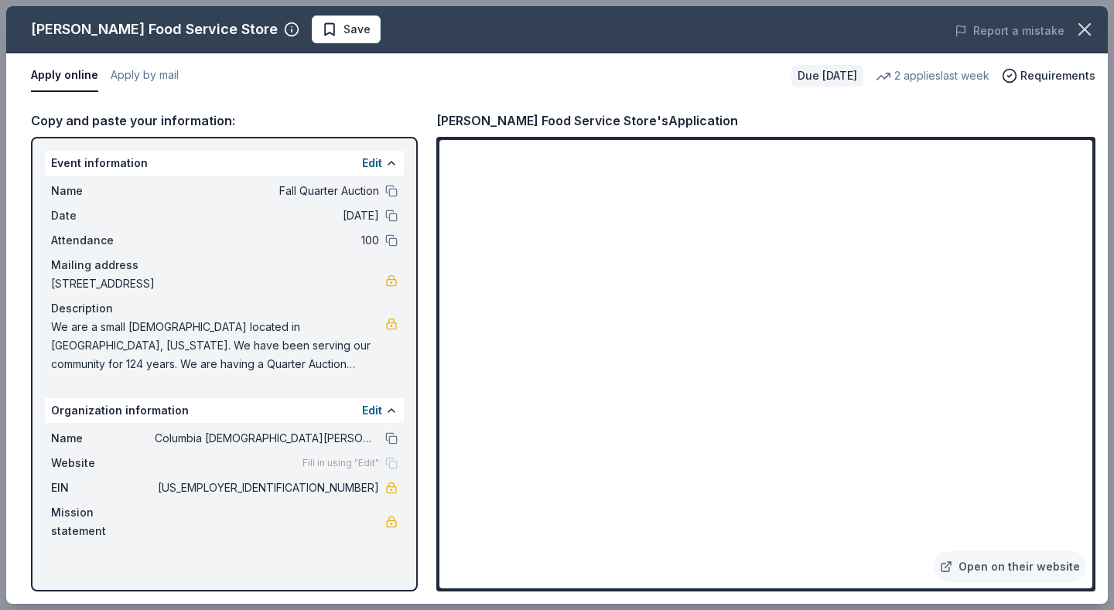
drag, startPoint x: 353, startPoint y: 100, endPoint x: 378, endPoint y: 101, distance: 25.6
click at [354, 100] on div "Copy and paste your information: Event information Edit Name Fall Quarter Aucti…" at bounding box center [556, 351] width 1101 height 506
click at [1083, 32] on icon "button" at bounding box center [1084, 29] width 11 height 11
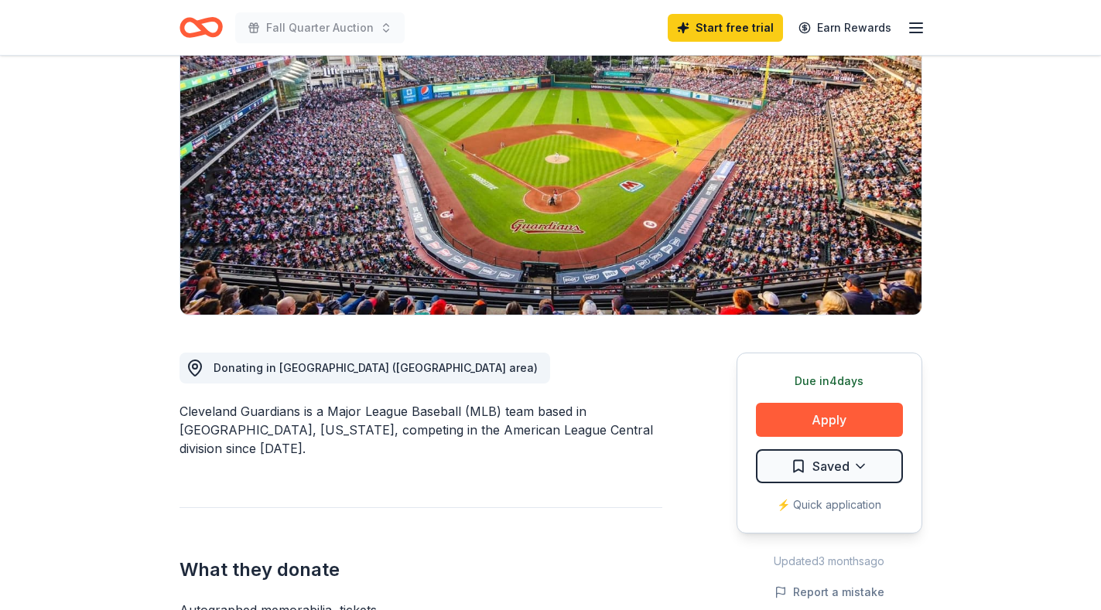
scroll to position [232, 0]
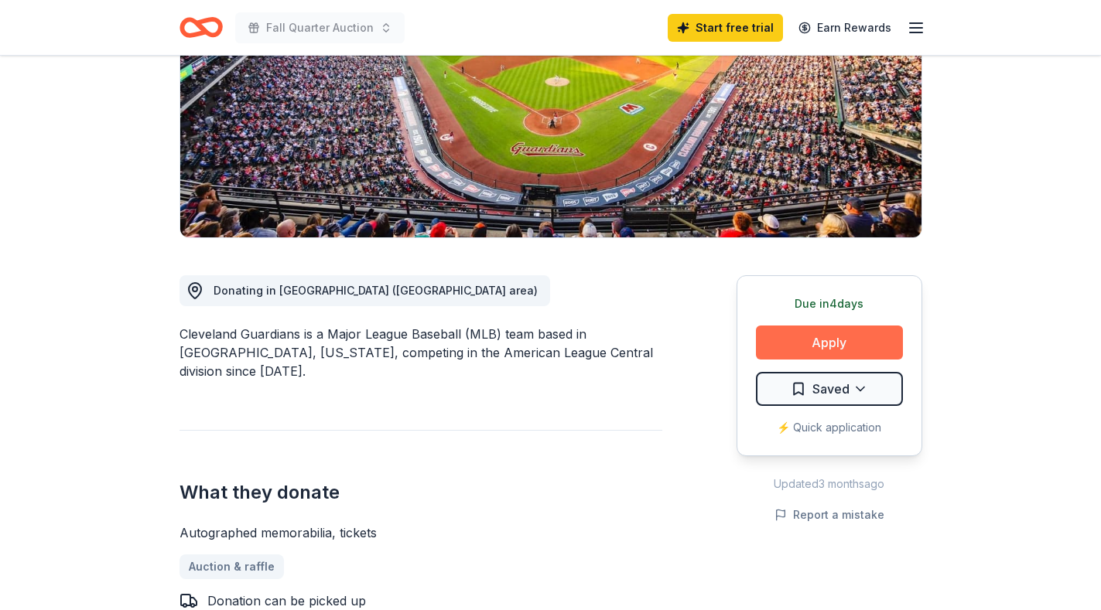
click at [845, 340] on button "Apply" at bounding box center [829, 343] width 147 height 34
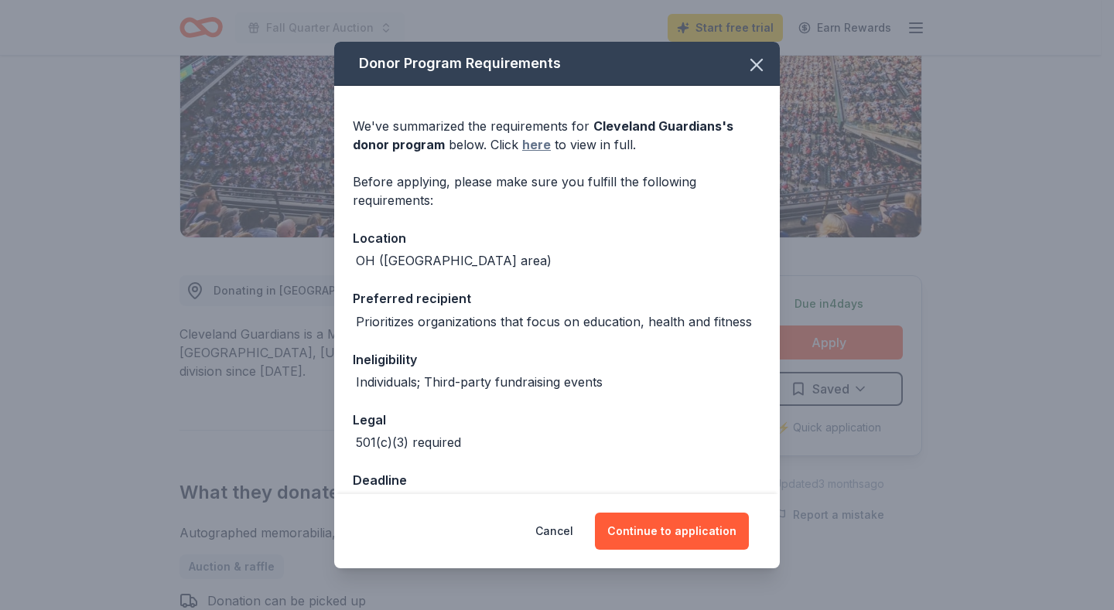
click at [539, 144] on link "here" at bounding box center [536, 144] width 29 height 19
click at [746, 63] on icon "button" at bounding box center [757, 65] width 22 height 22
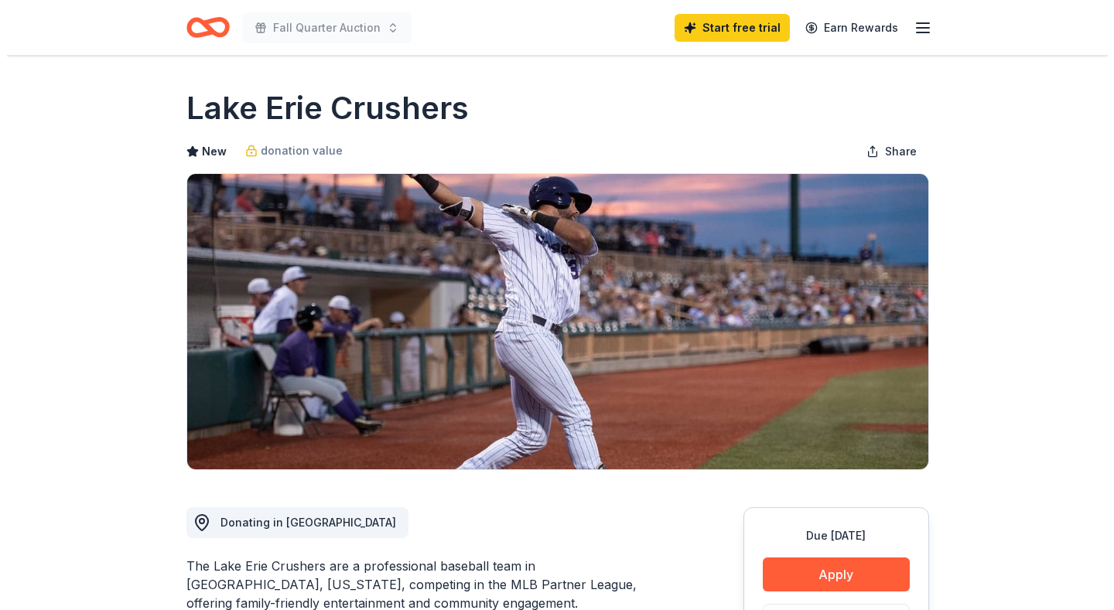
scroll to position [155, 0]
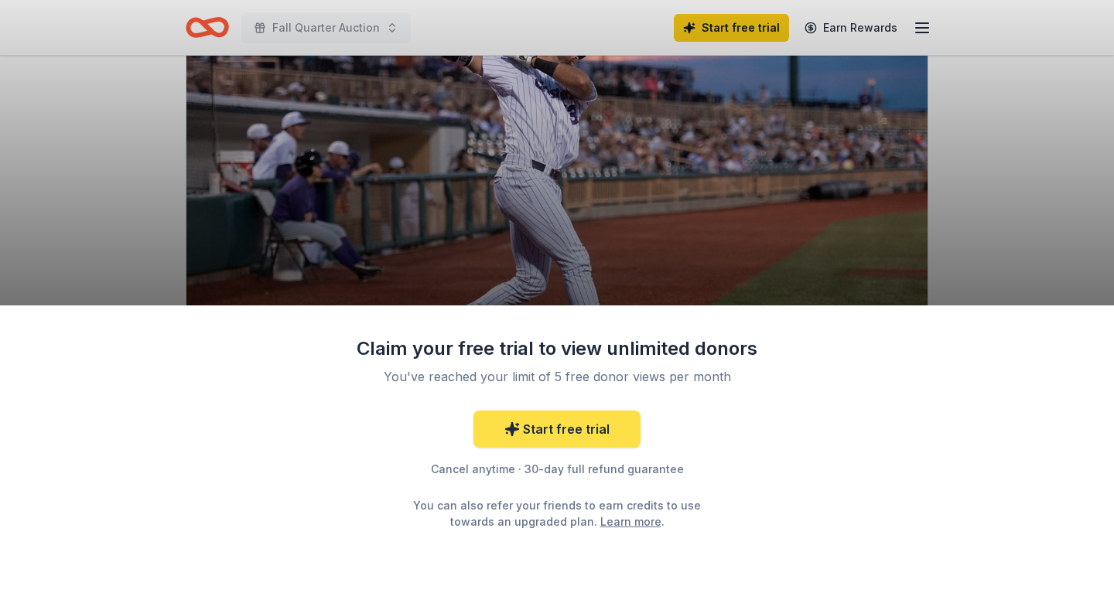
click at [575, 425] on link "Start free trial" at bounding box center [556, 429] width 167 height 37
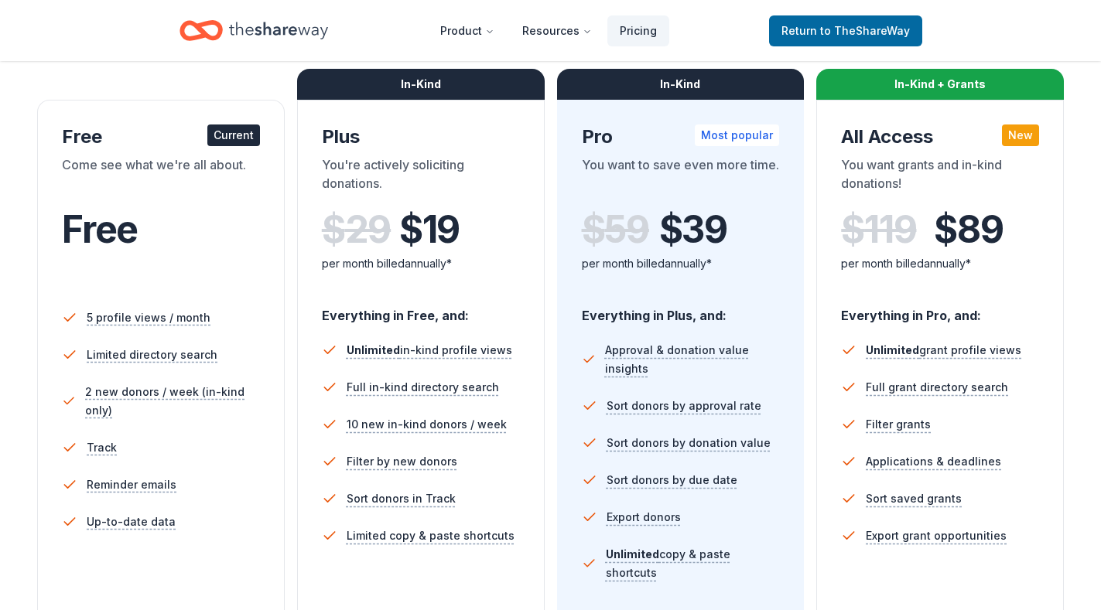
scroll to position [77, 0]
